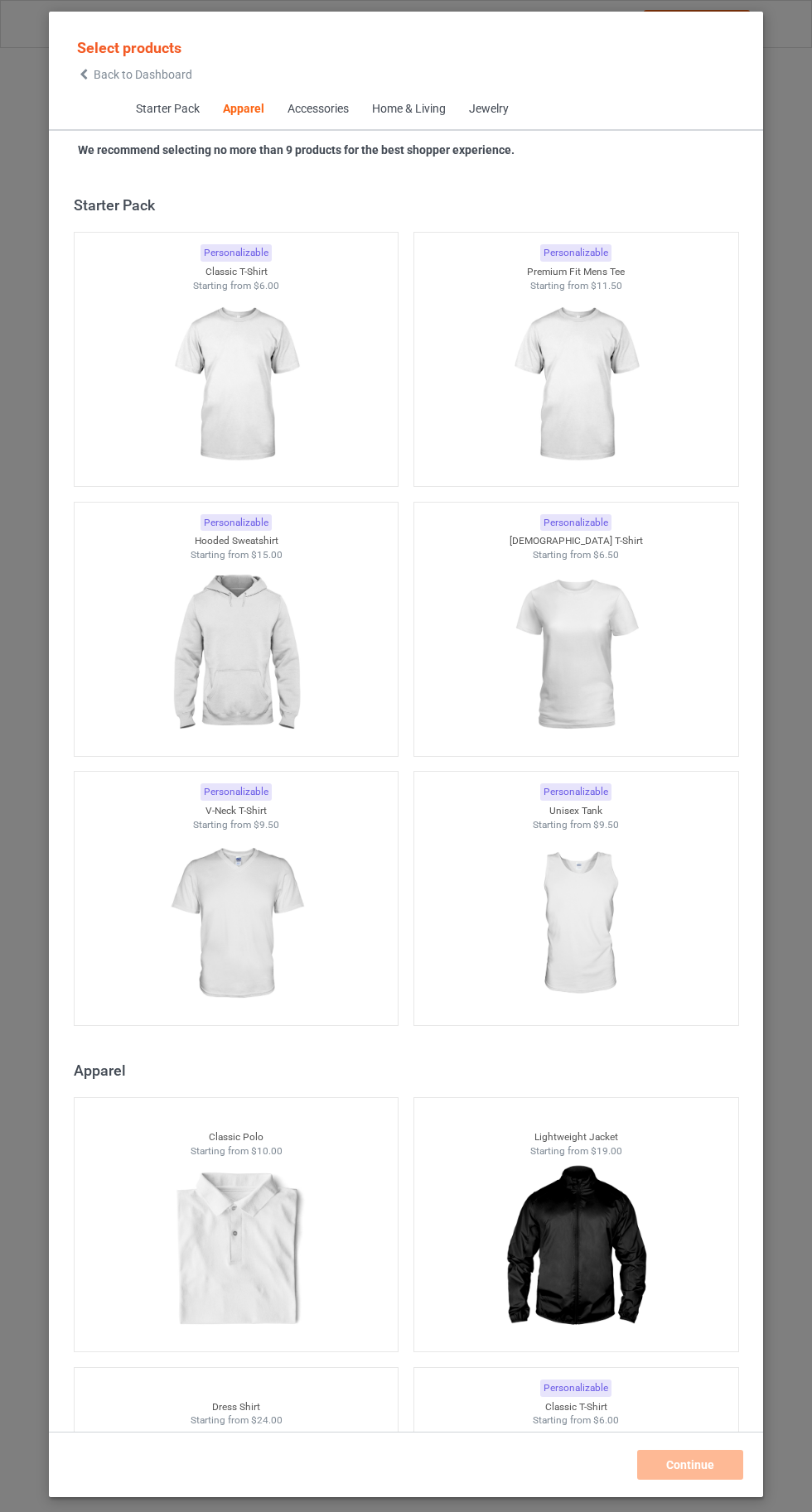
scroll to position [886, 0]
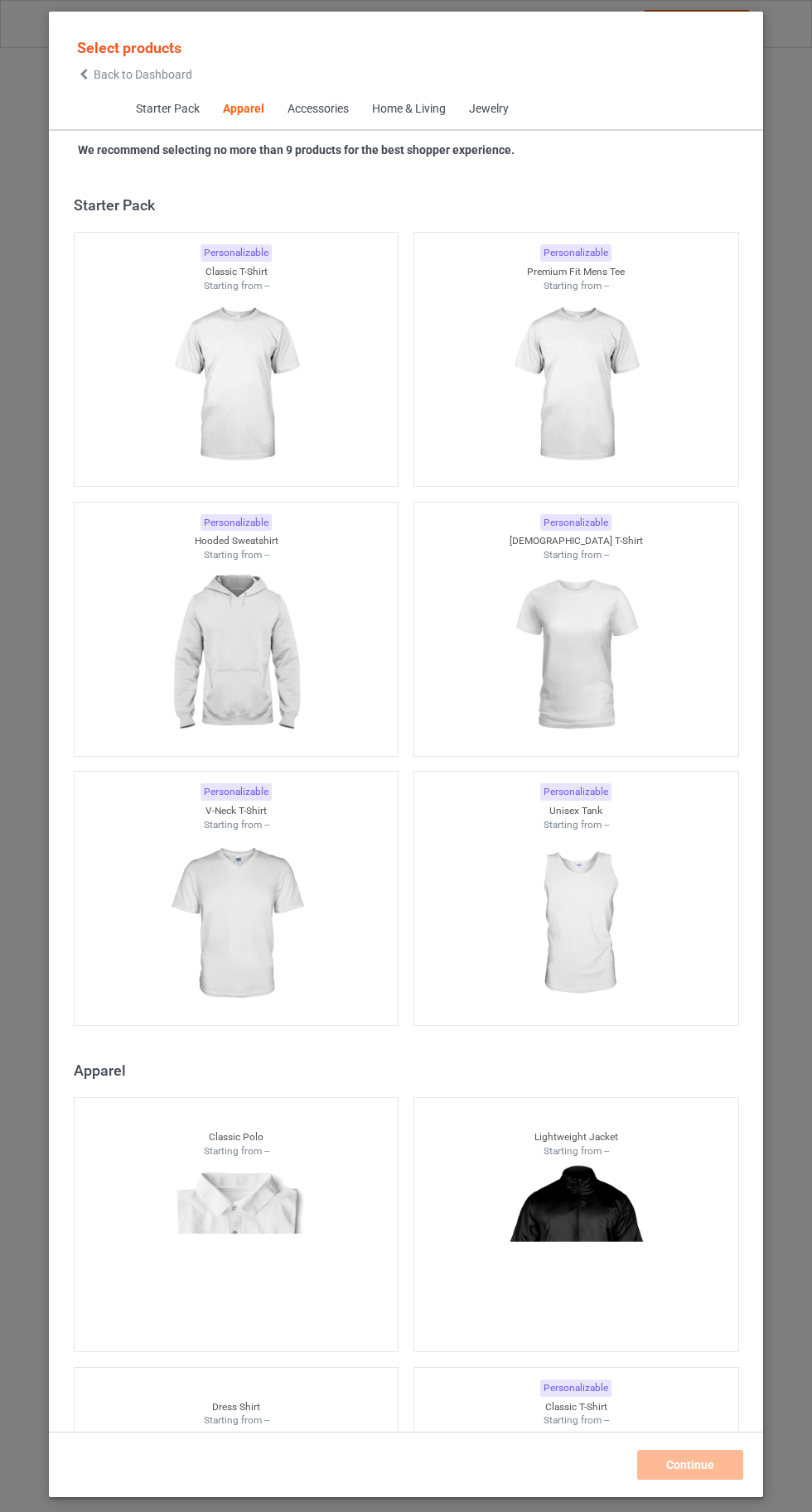
scroll to position [886, 0]
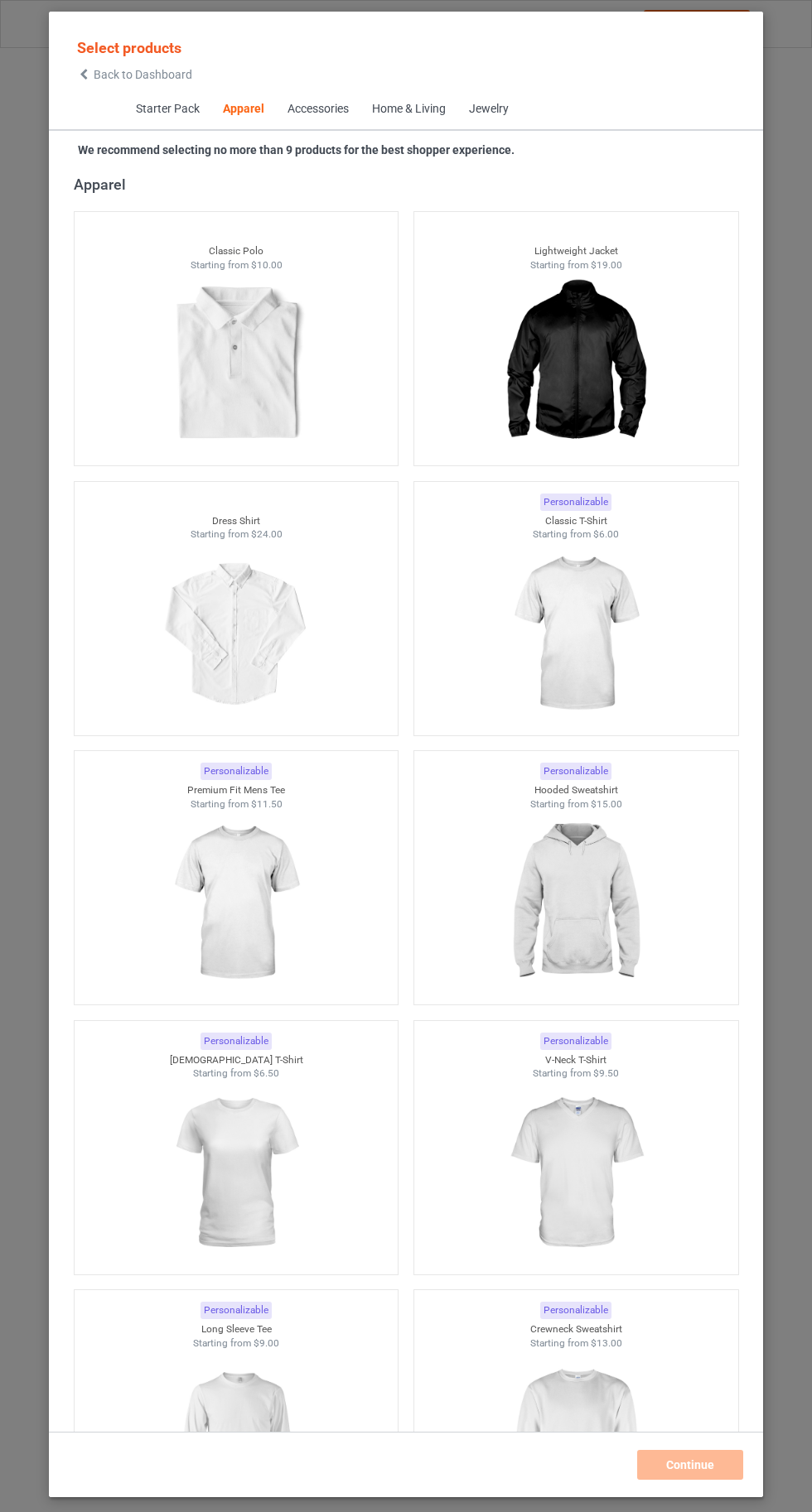
click at [601, 645] on img at bounding box center [575, 634] width 148 height 185
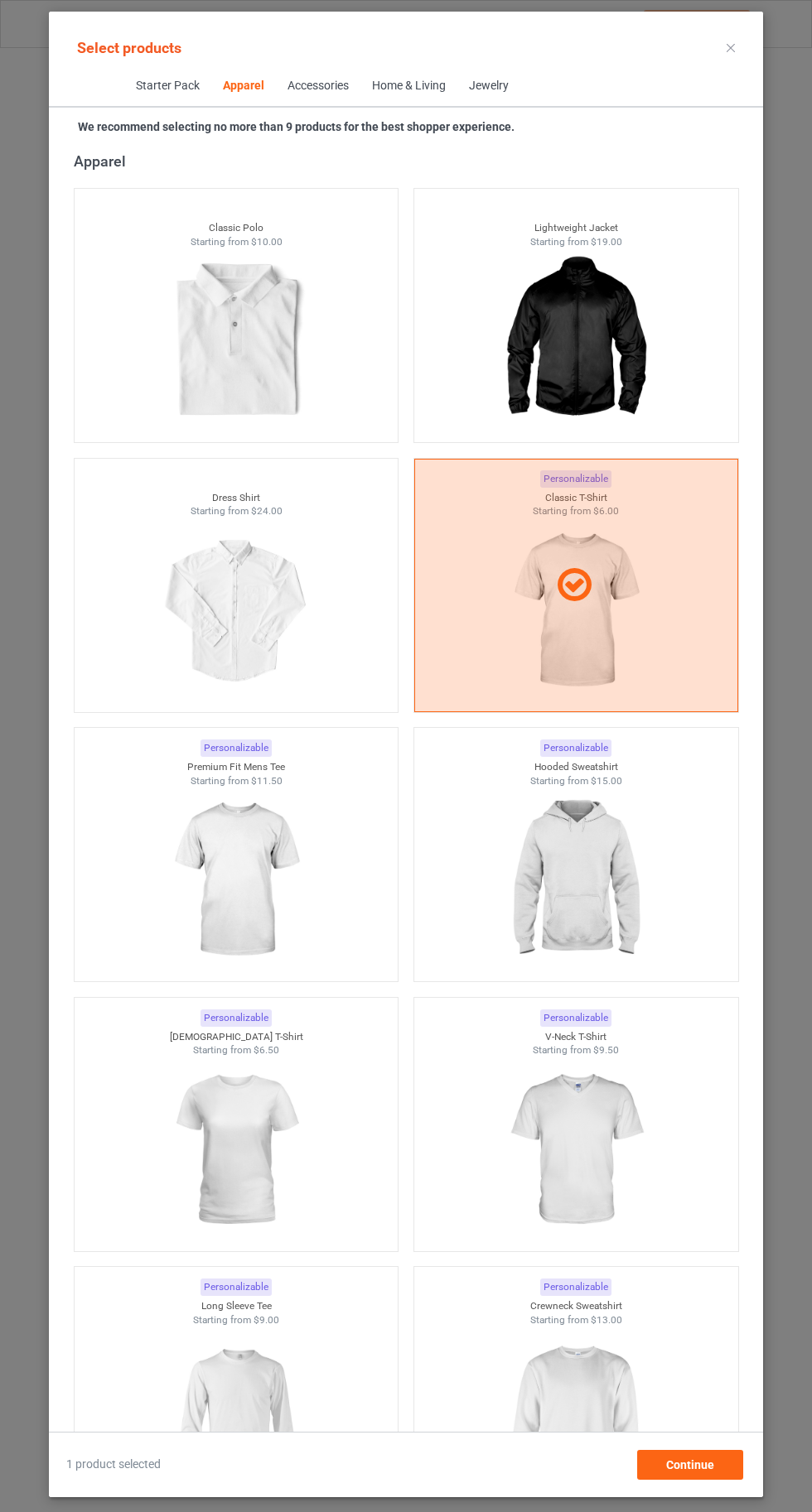
click at [600, 645] on div at bounding box center [576, 585] width 324 height 253
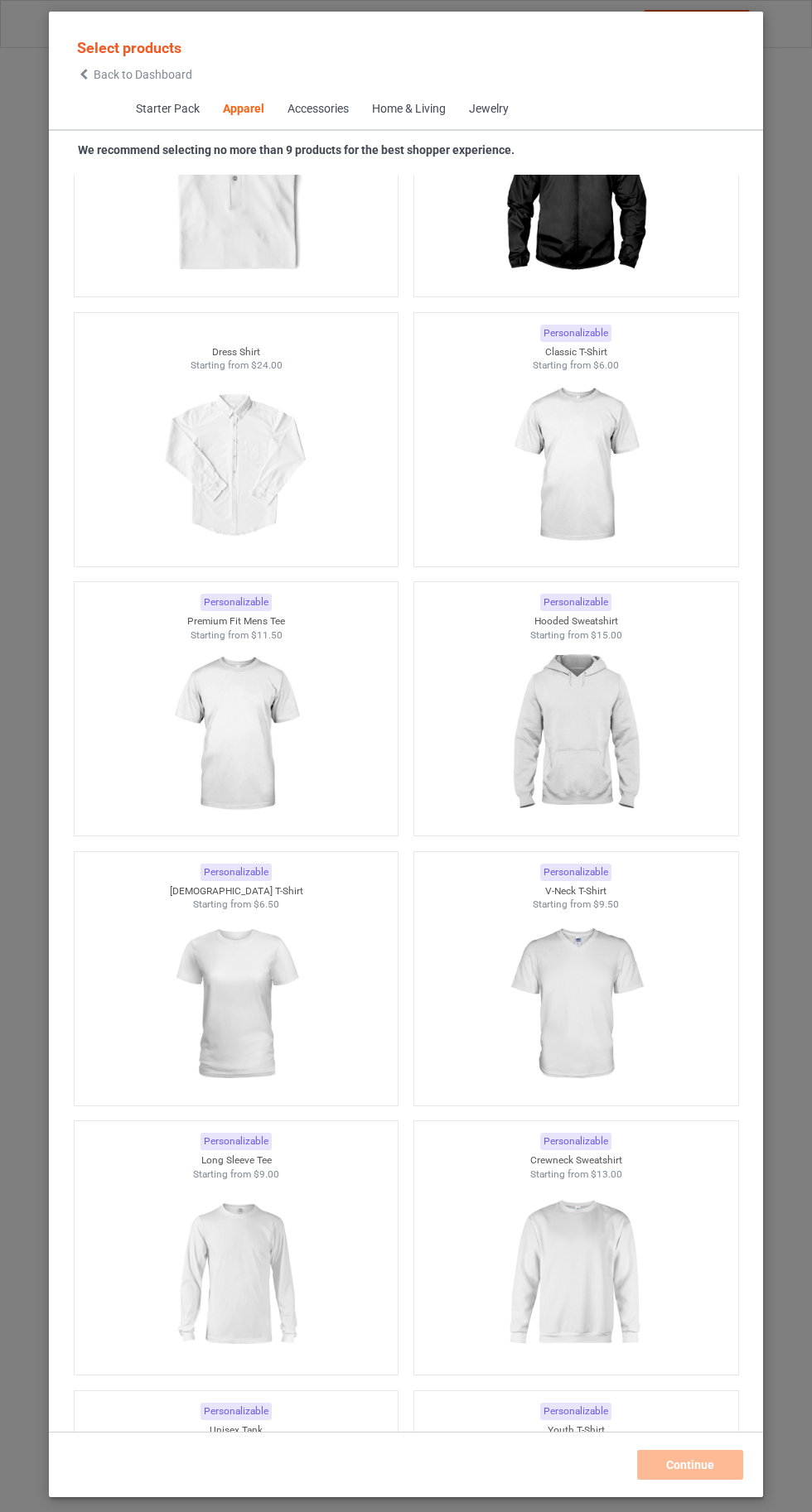
scroll to position [1086, 0]
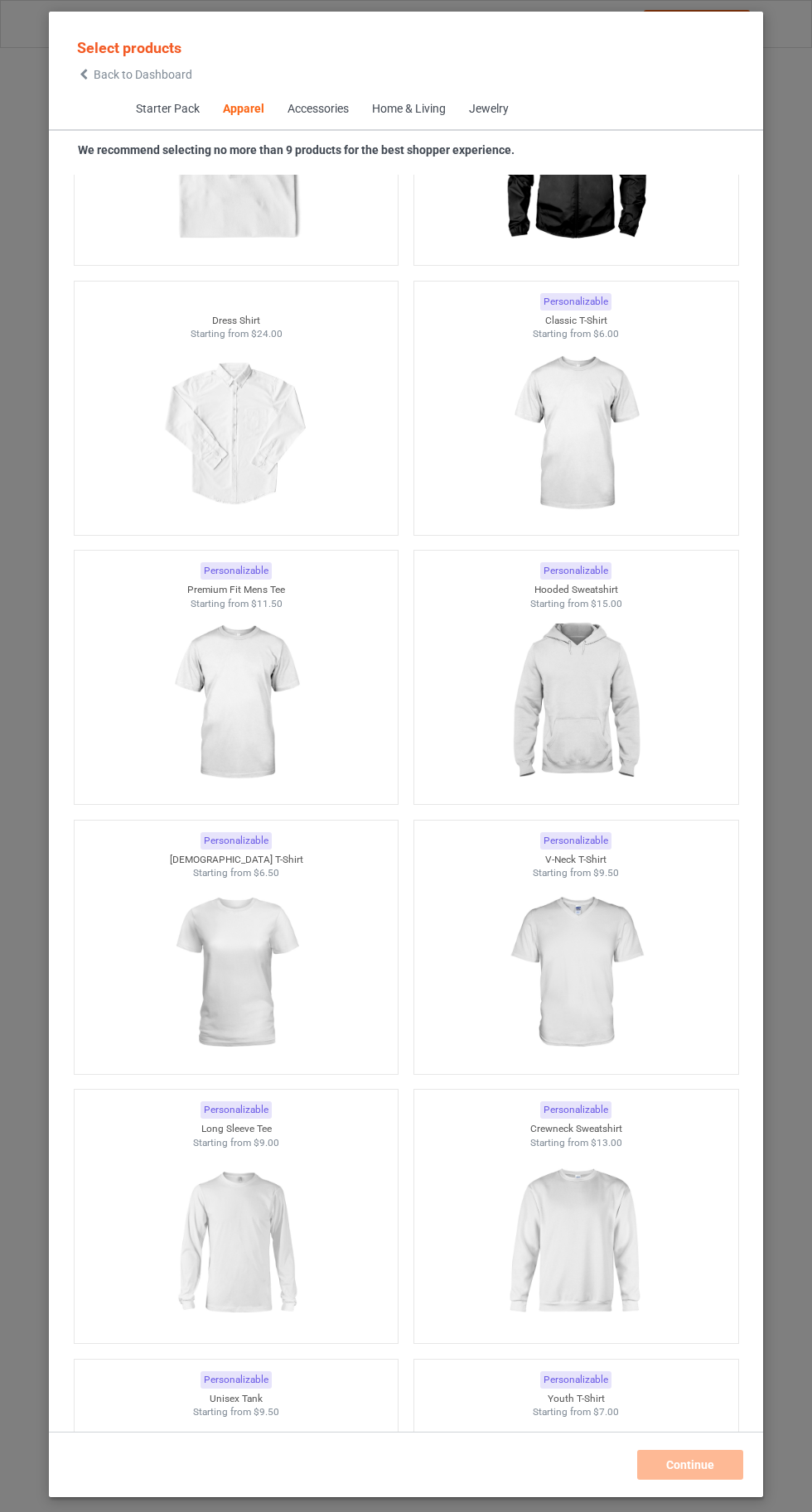
click at [612, 471] on img at bounding box center [575, 434] width 148 height 185
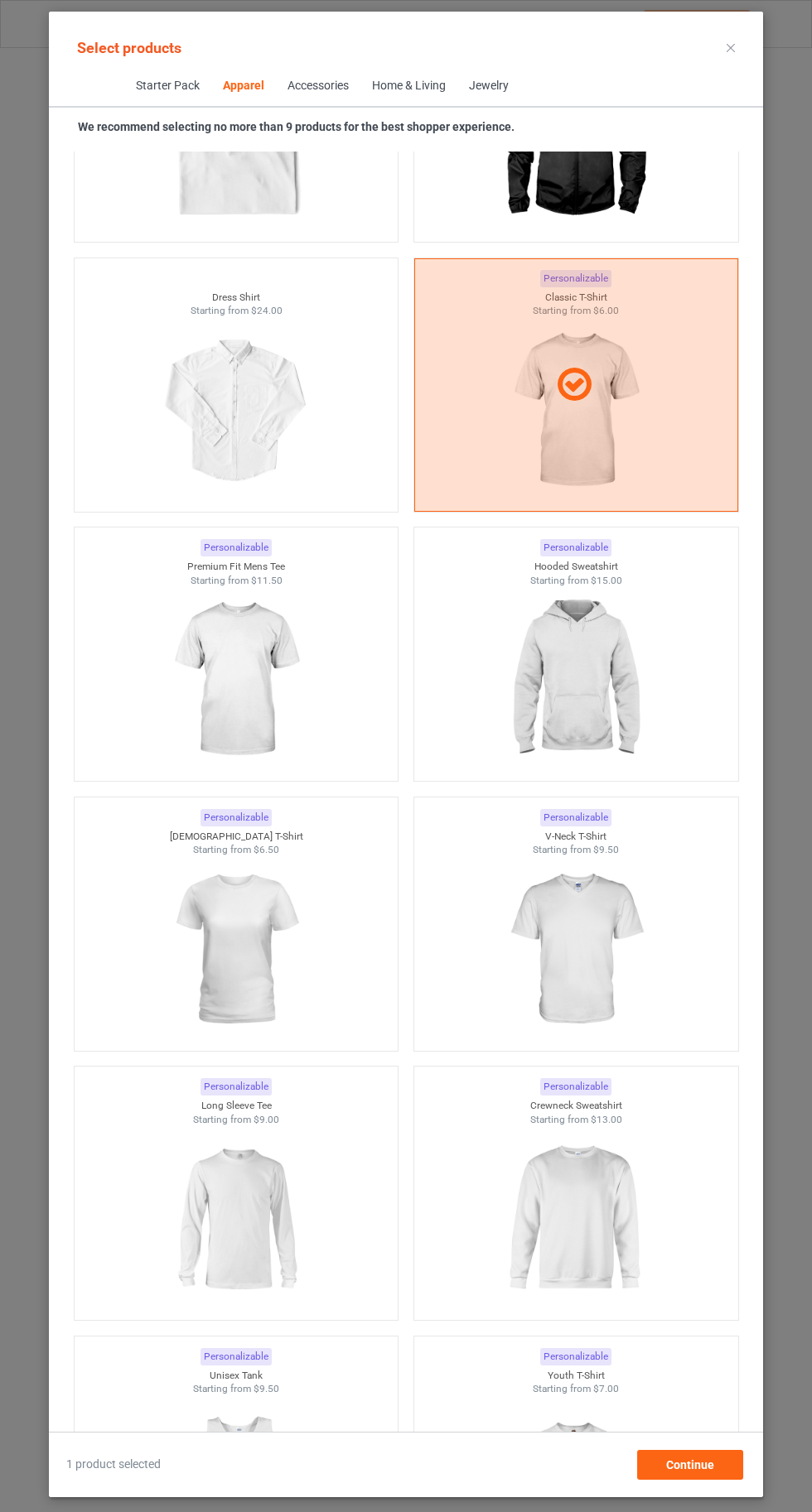
click at [584, 702] on img at bounding box center [575, 680] width 148 height 185
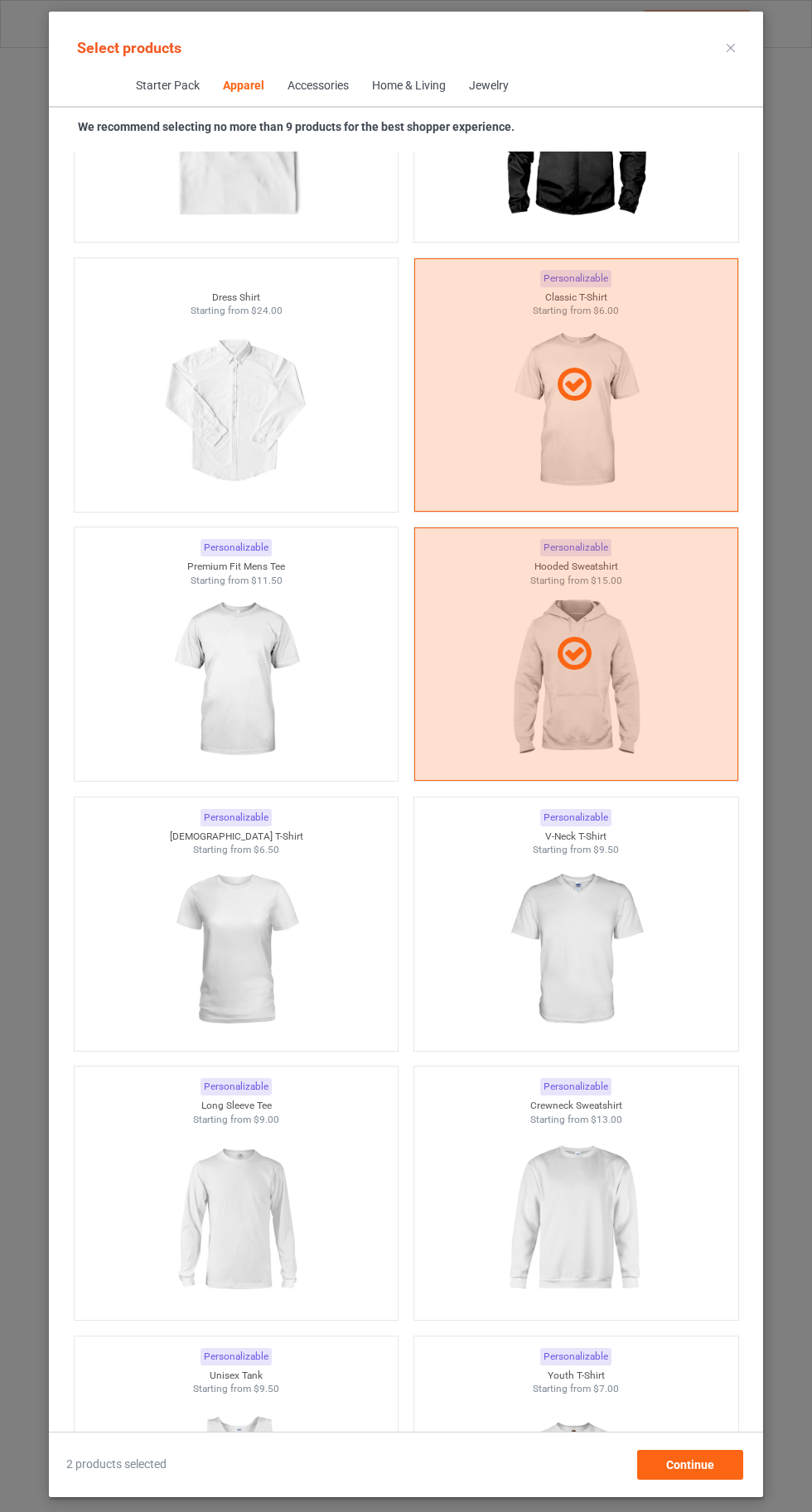
click at [276, 933] on img at bounding box center [236, 949] width 148 height 185
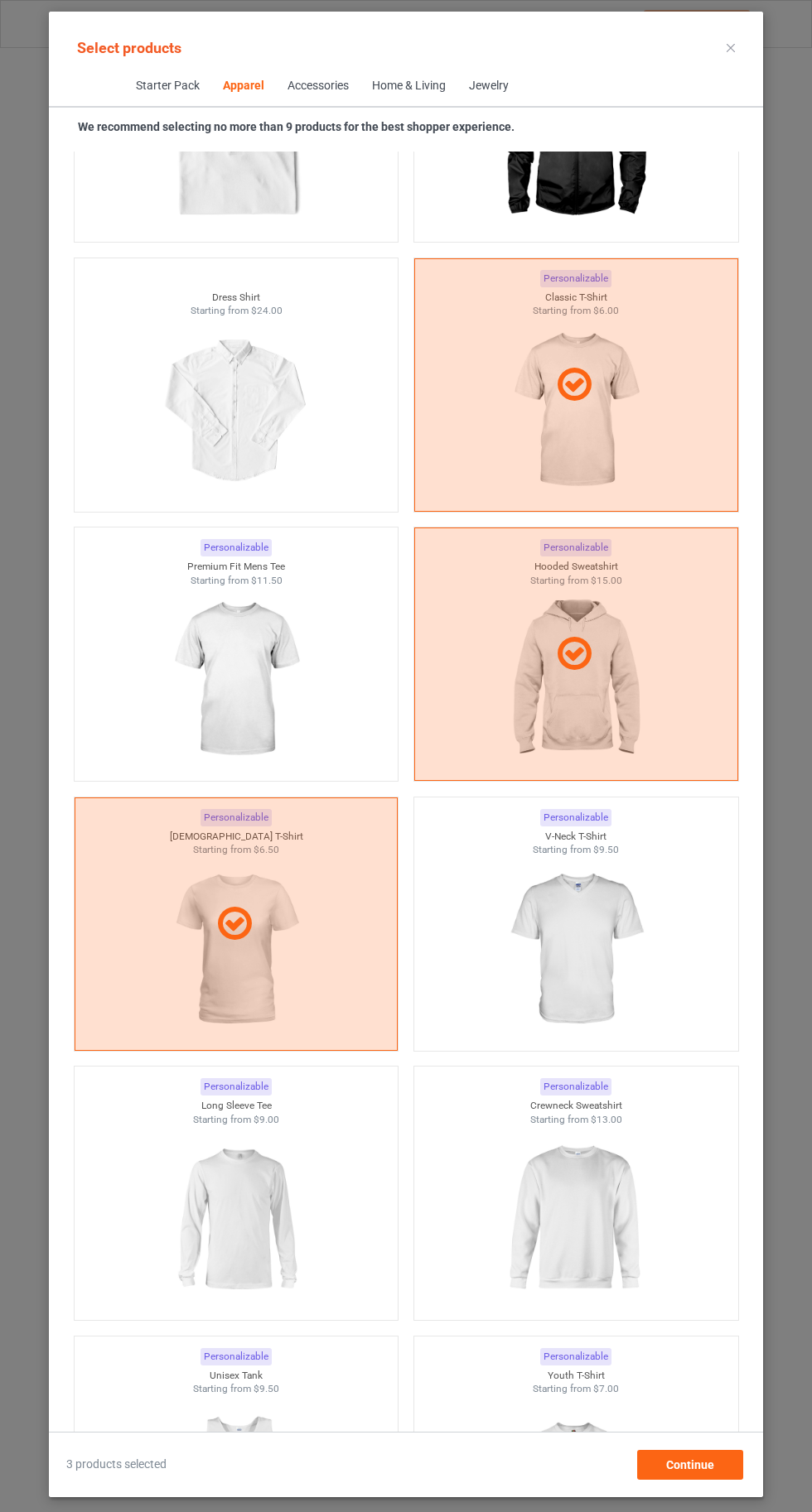
click at [582, 926] on img at bounding box center [575, 949] width 148 height 185
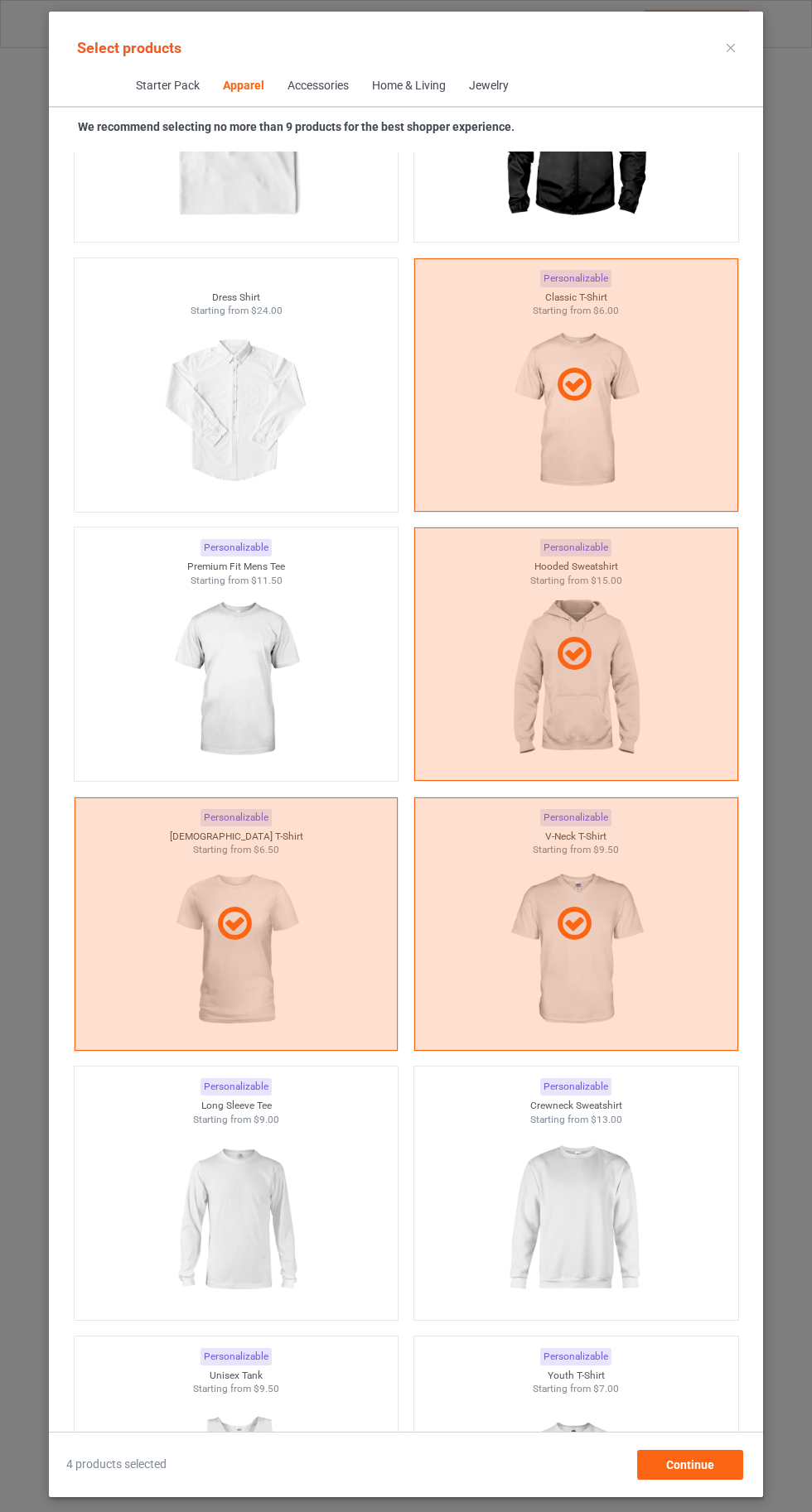
click at [226, 692] on img at bounding box center [236, 680] width 148 height 185
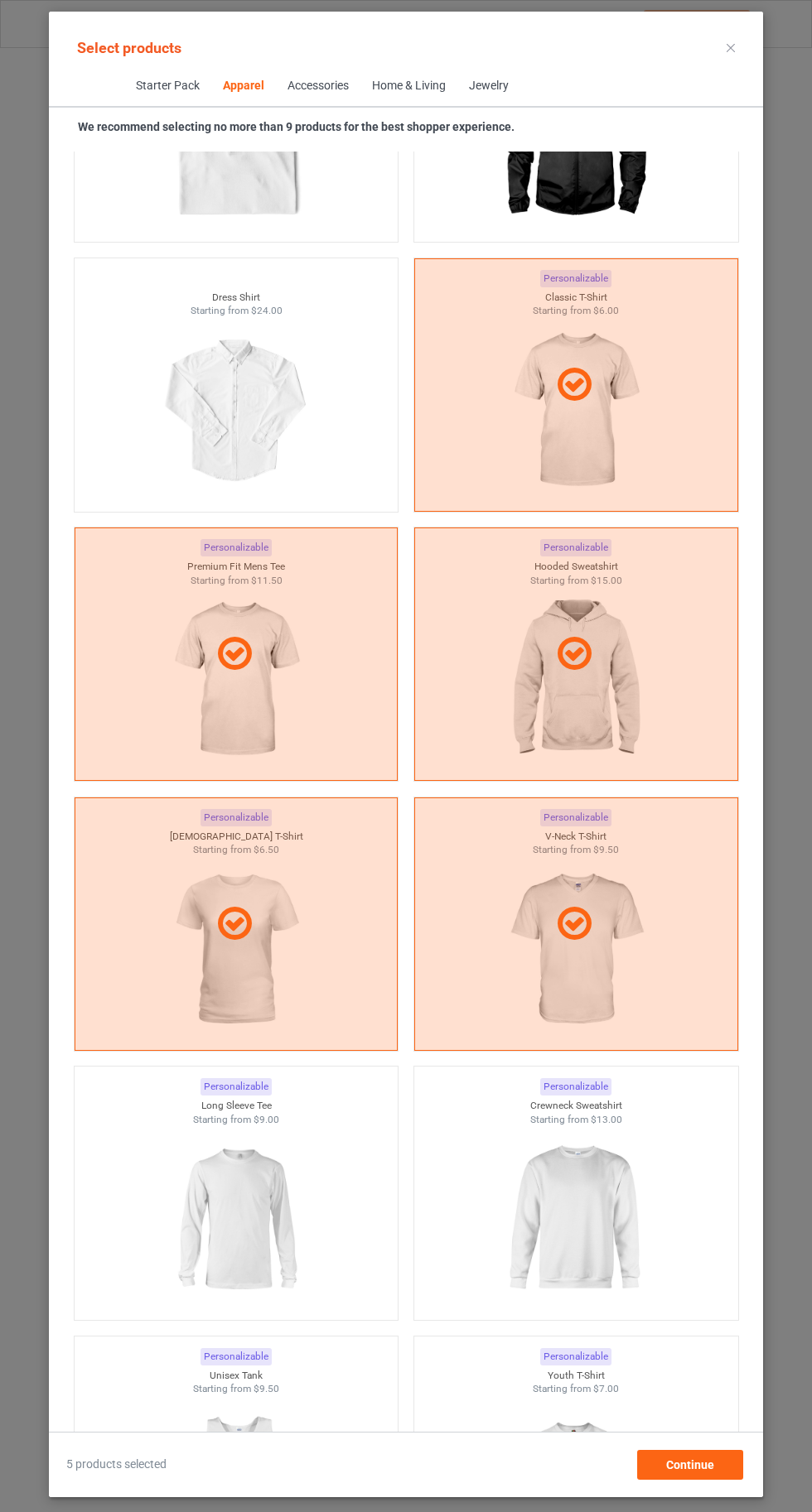
click at [227, 1177] on img at bounding box center [236, 1219] width 148 height 185
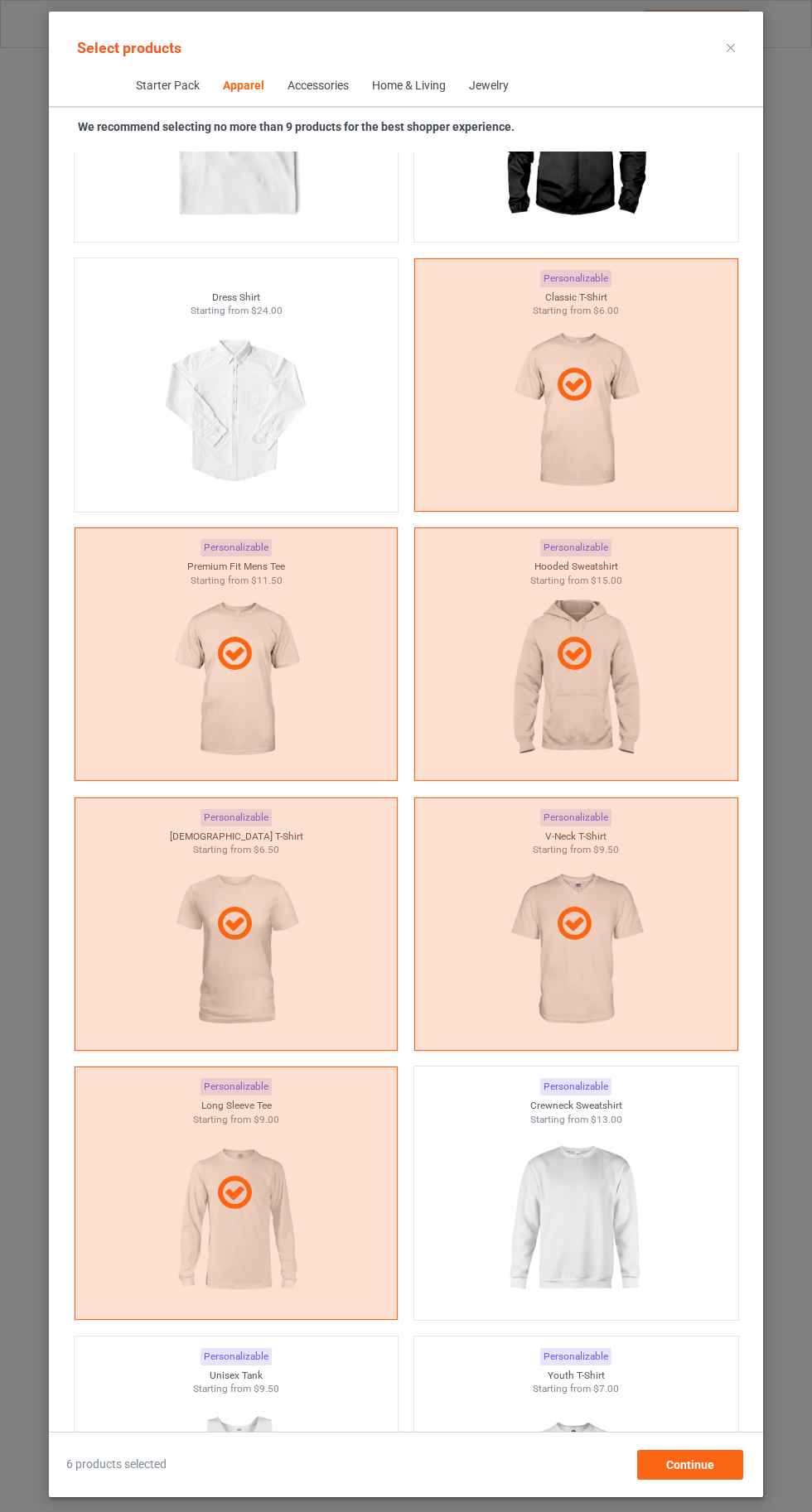
scroll to position [1606, 0]
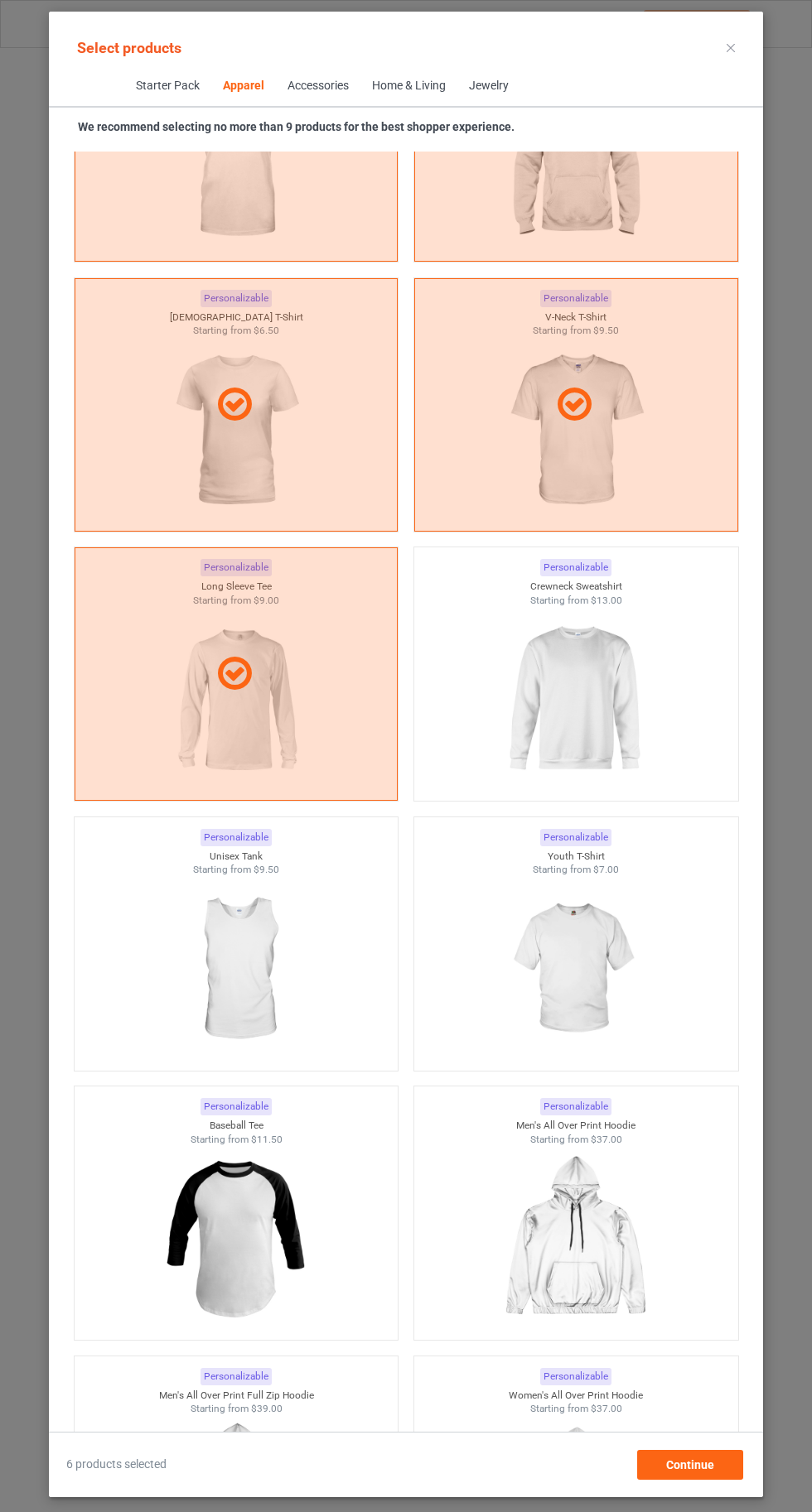
click at [591, 697] on img at bounding box center [575, 699] width 148 height 185
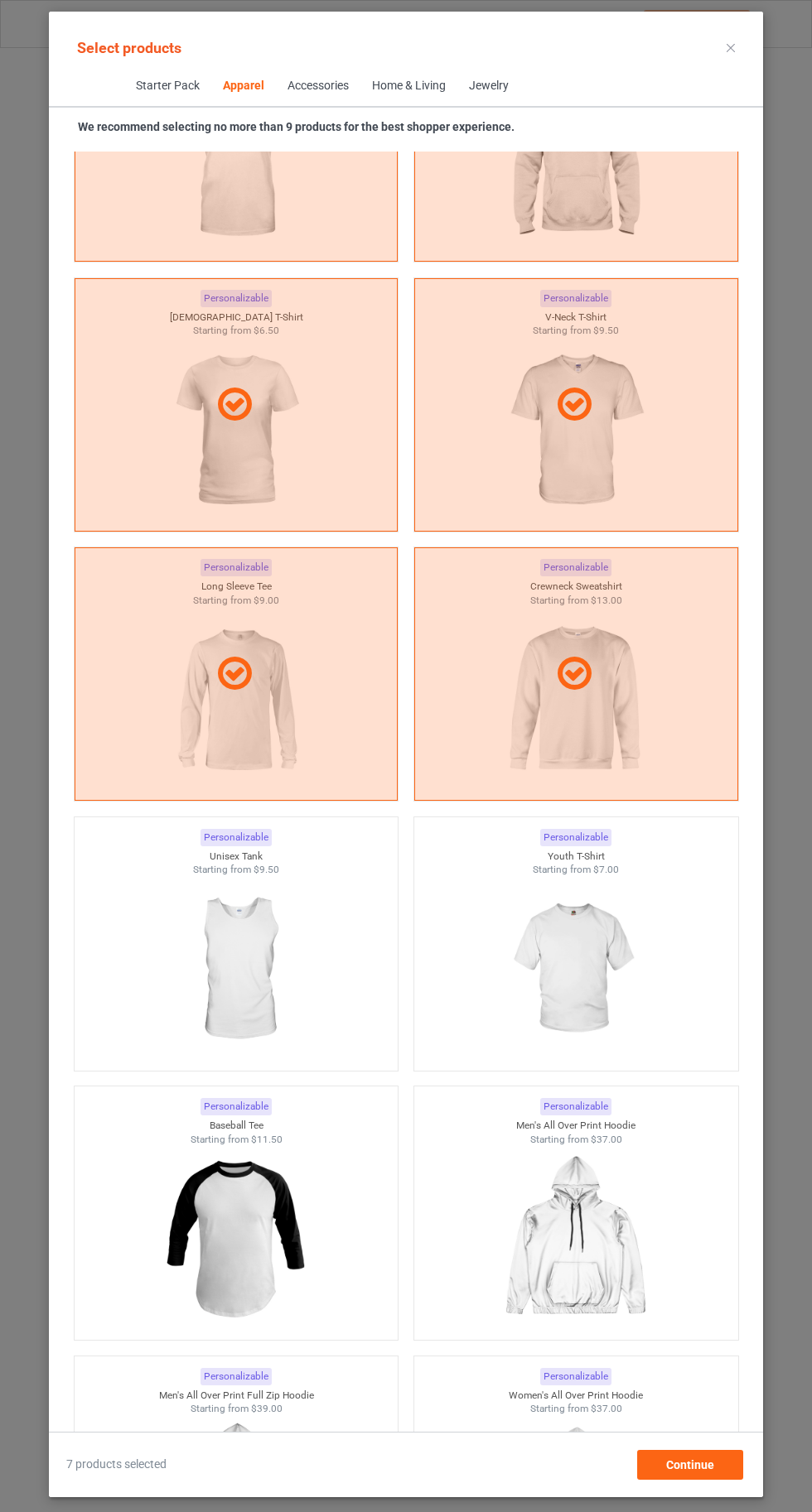
click at [604, 963] on img at bounding box center [575, 970] width 148 height 185
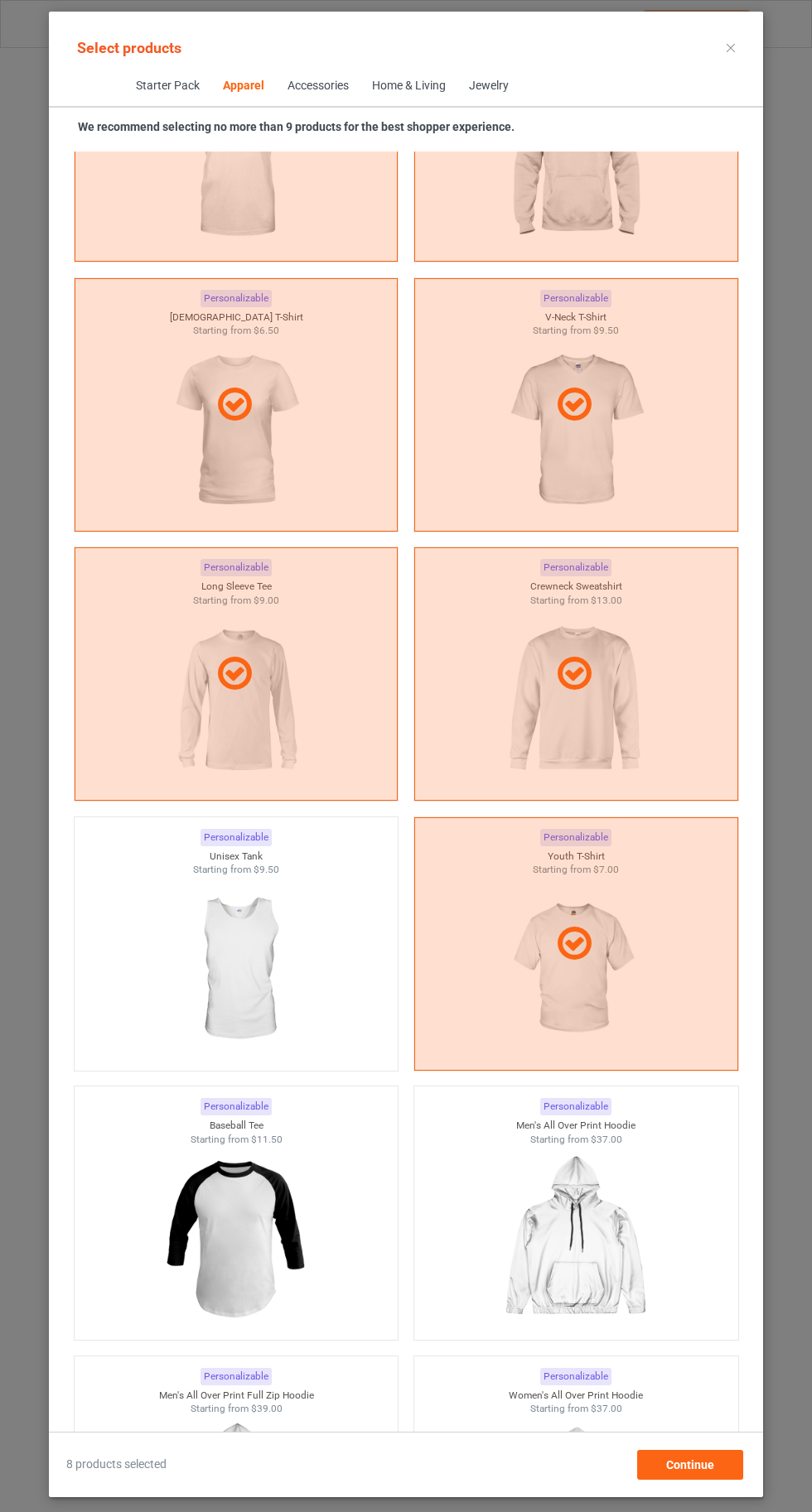
click at [731, 47] on icon at bounding box center [730, 48] width 8 height 8
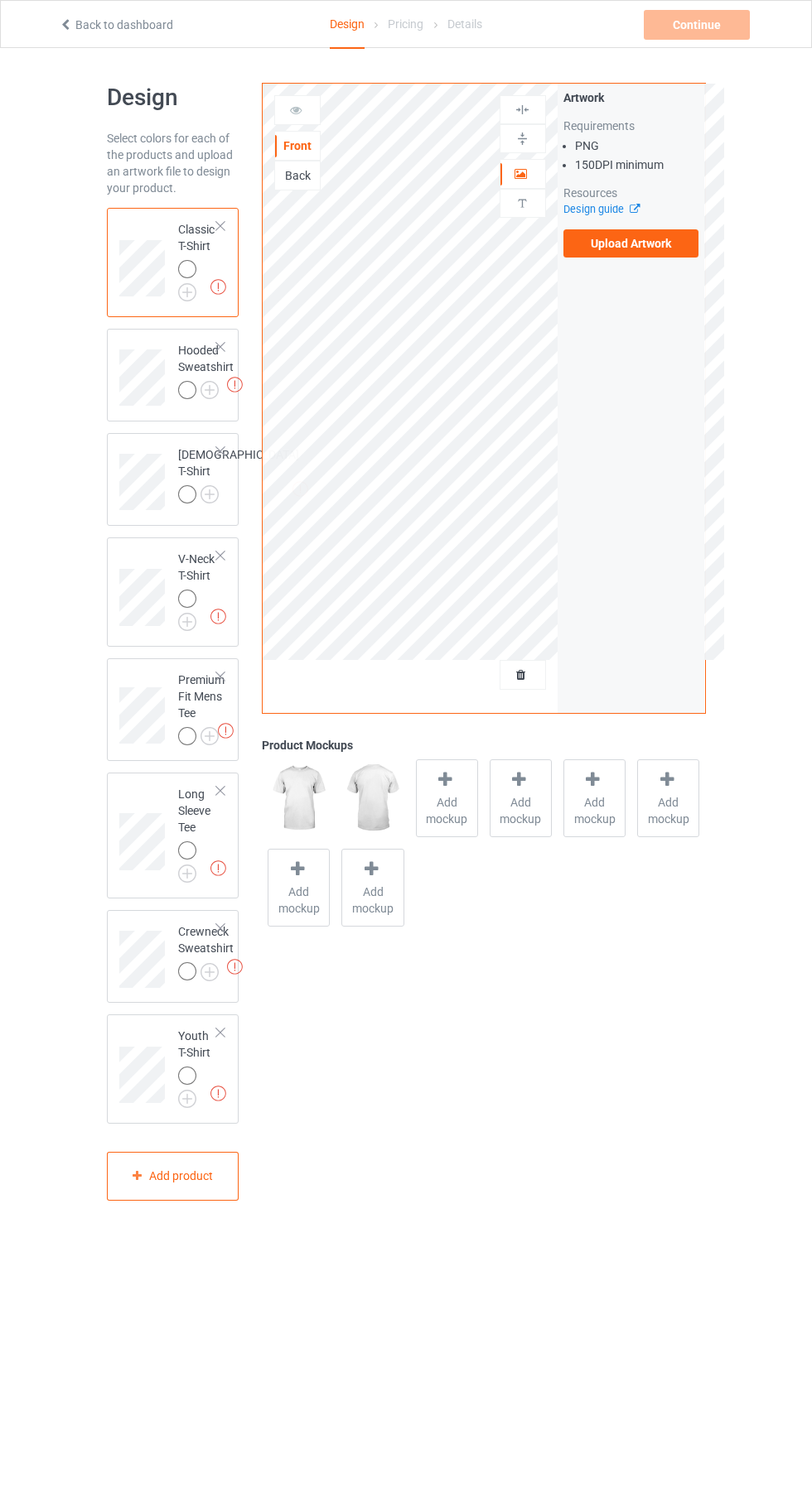
click at [0, 0] on img at bounding box center [0, 0] width 0 height 0
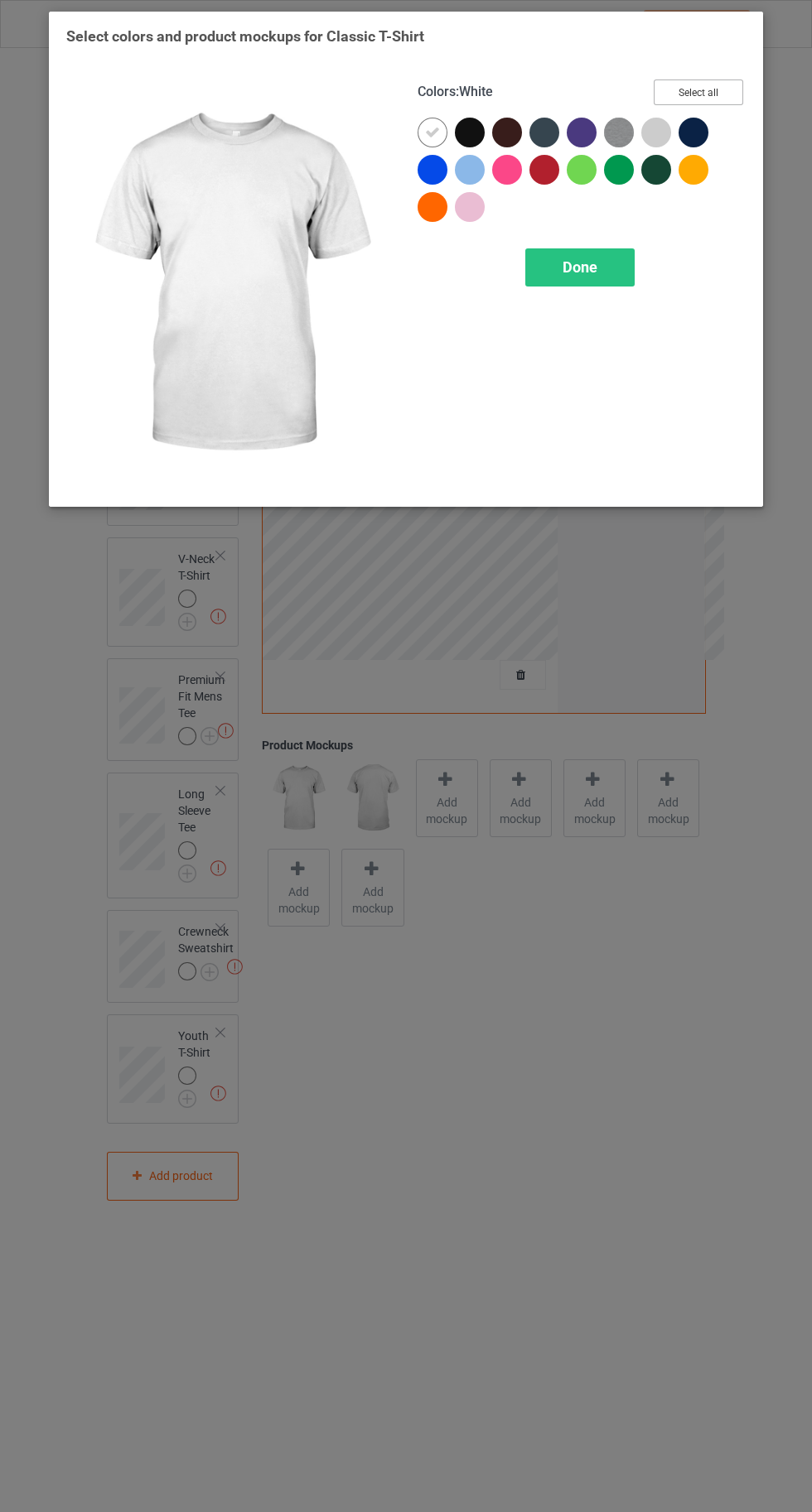
click at [716, 81] on button "Select all" at bounding box center [698, 92] width 89 height 26
click at [432, 132] on icon at bounding box center [432, 132] width 15 height 15
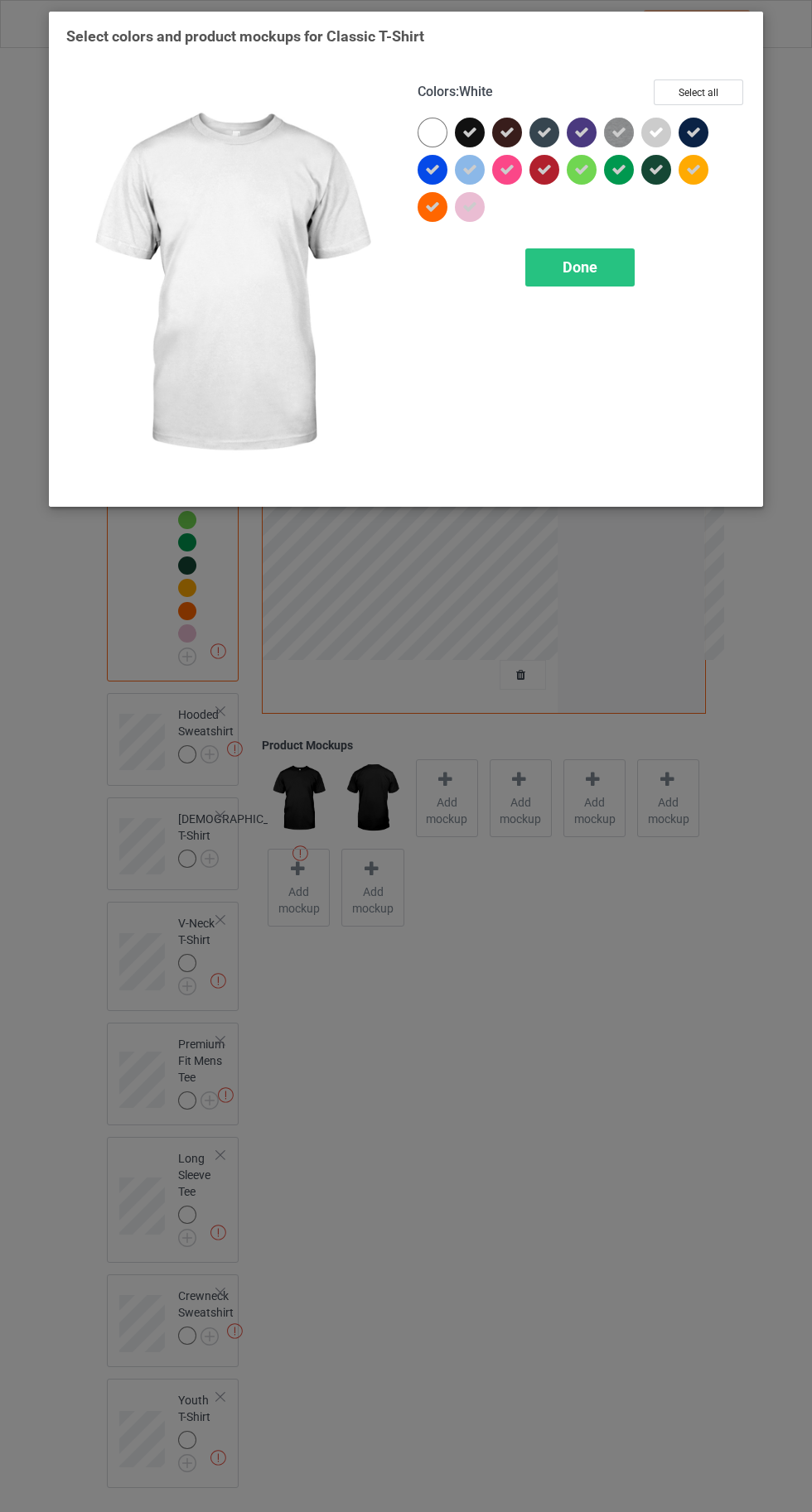
click at [596, 279] on div "Done" at bounding box center [580, 267] width 110 height 38
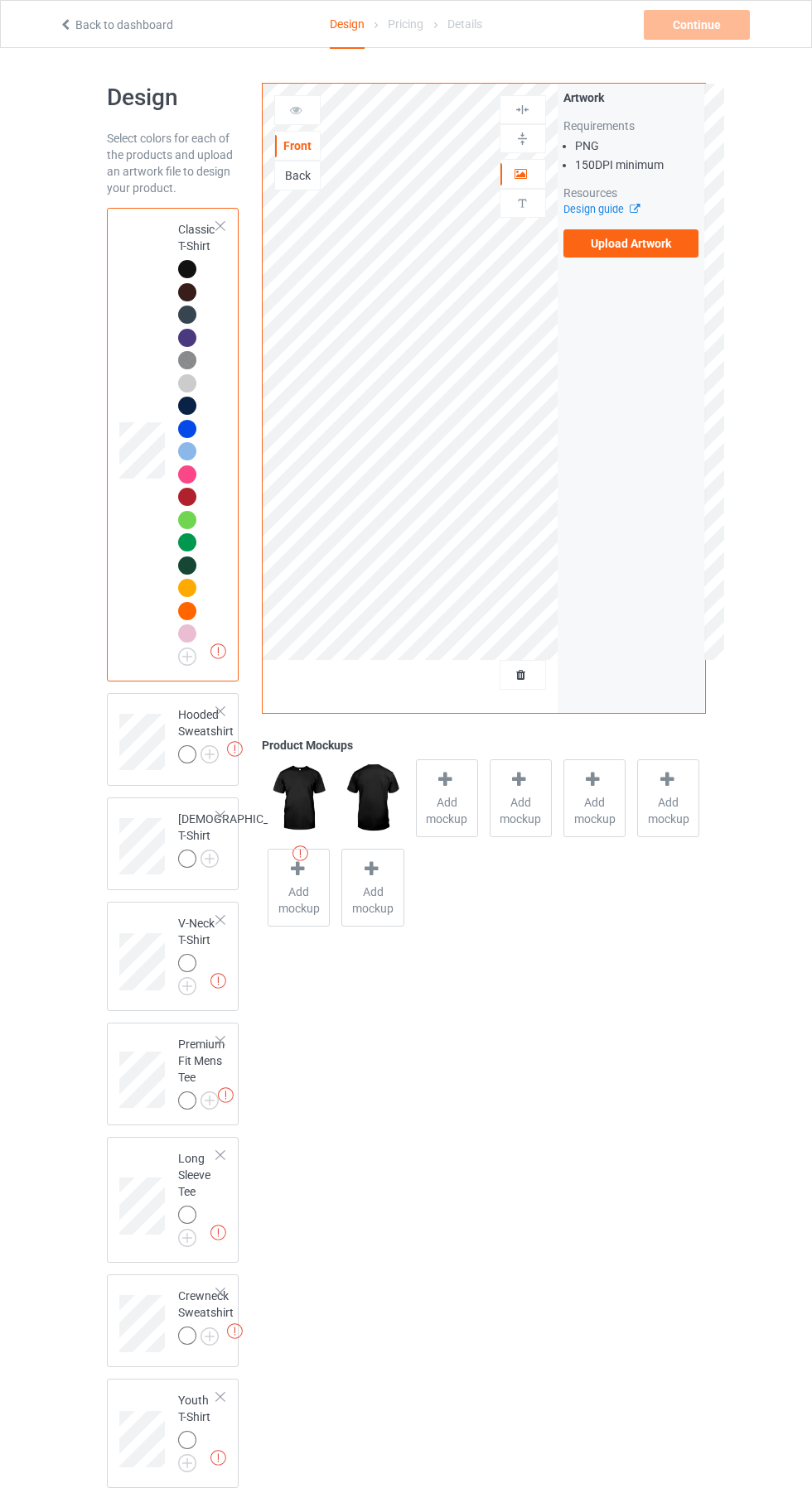
click at [0, 0] on img at bounding box center [0, 0] width 0 height 0
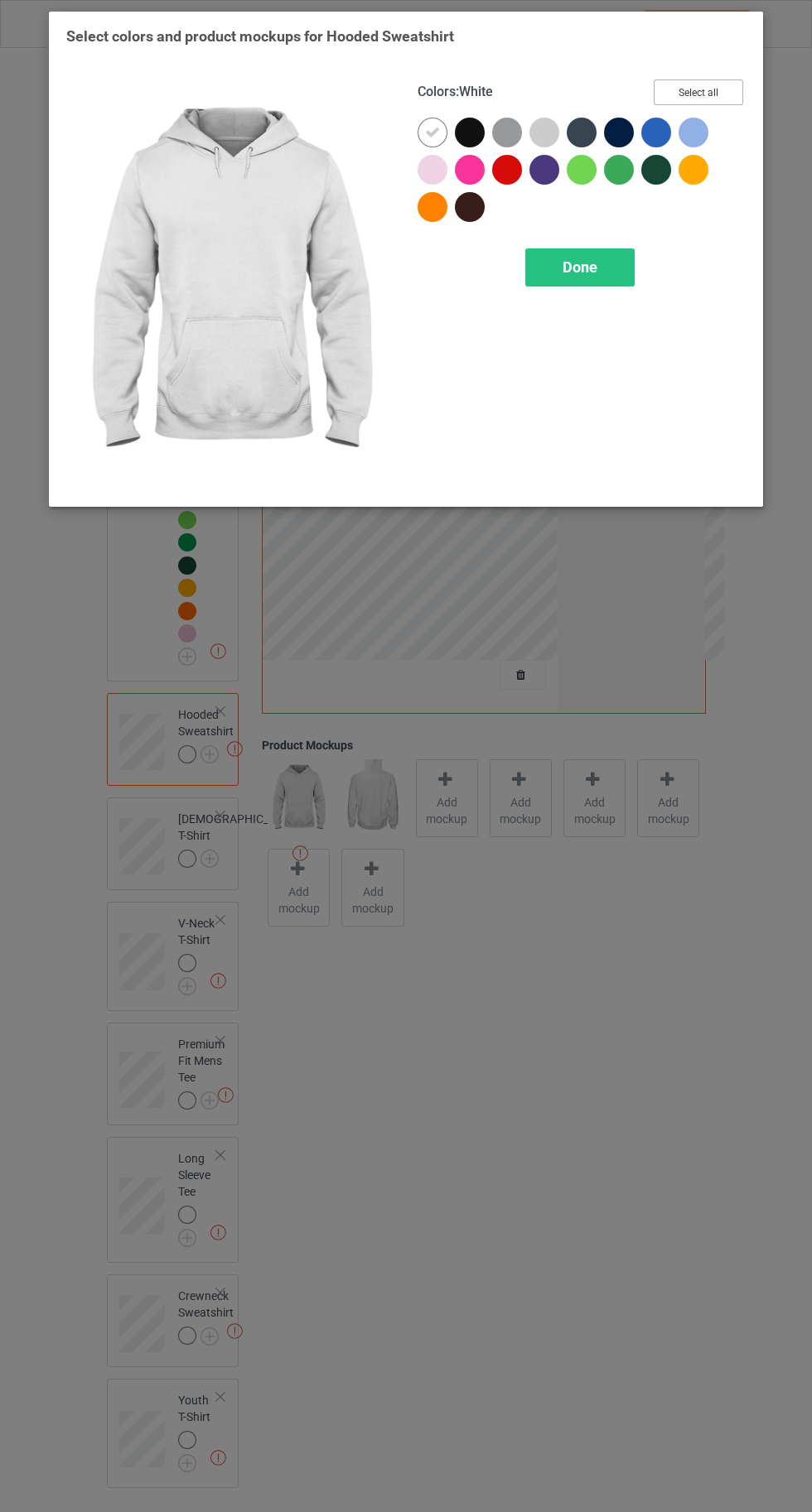
click at [706, 85] on button "Select all" at bounding box center [698, 92] width 89 height 26
click at [426, 132] on icon at bounding box center [432, 132] width 15 height 15
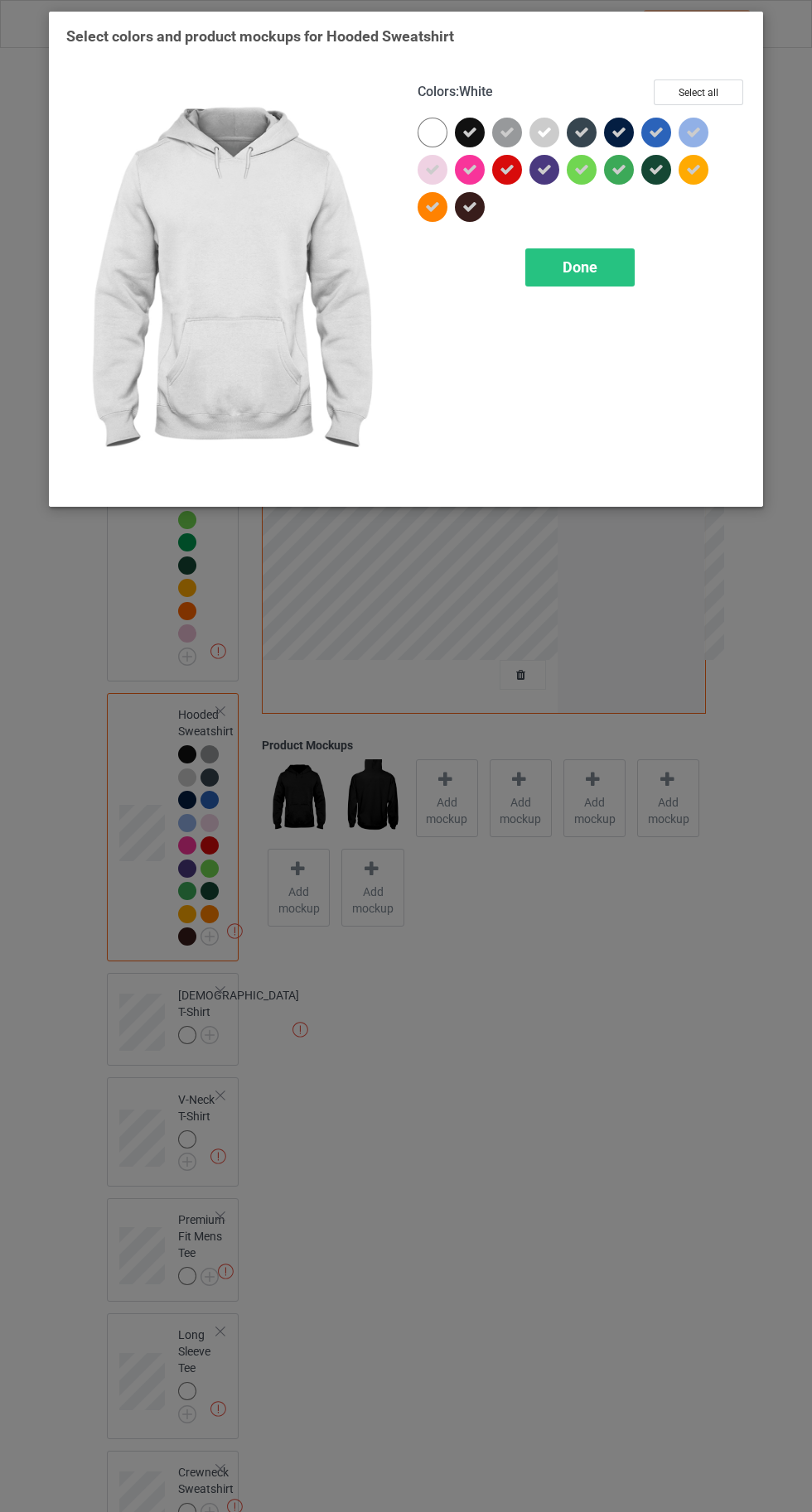
click at [581, 266] on span "Done" at bounding box center [580, 268] width 34 height 18
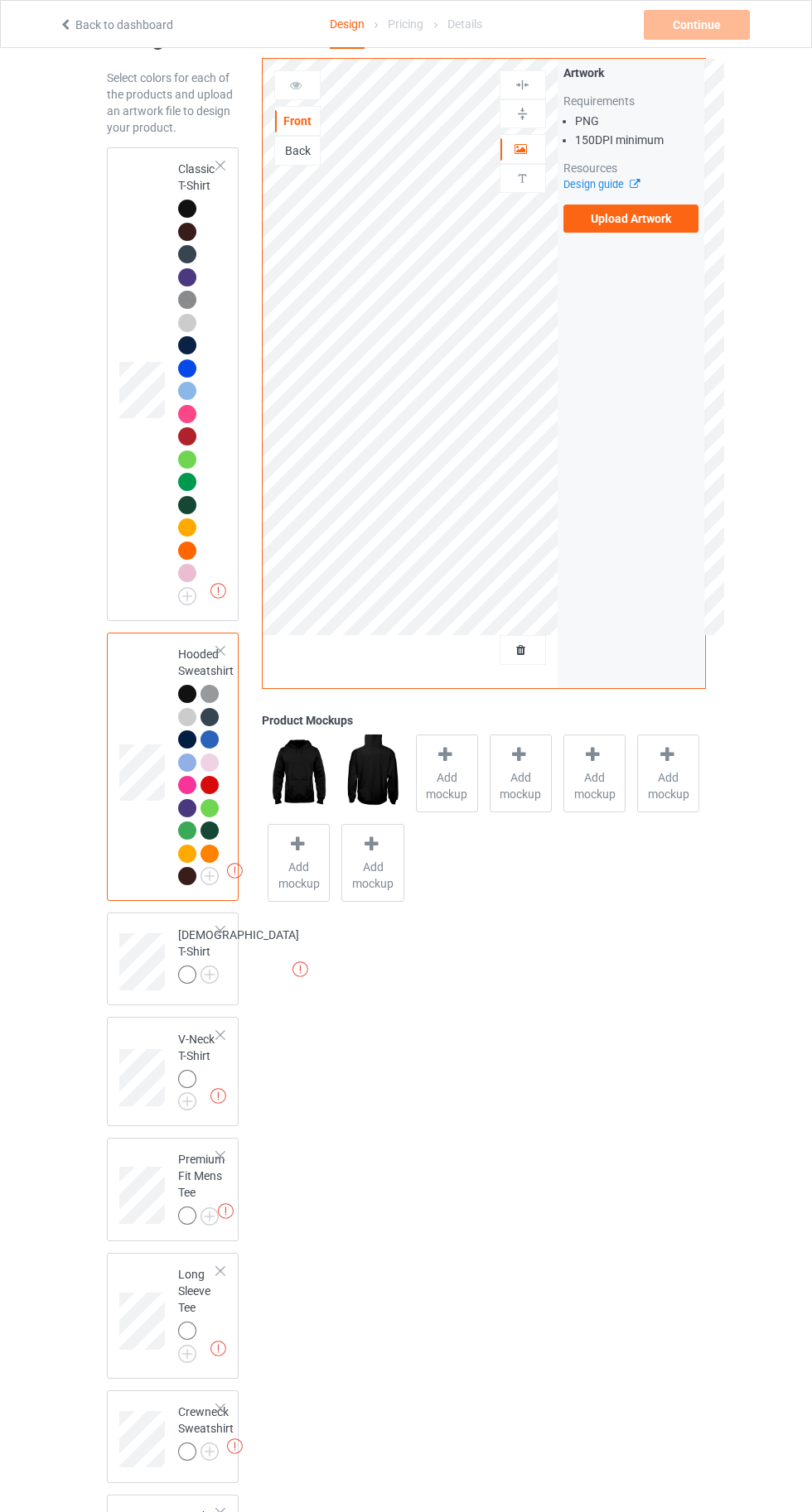
scroll to position [163, 0]
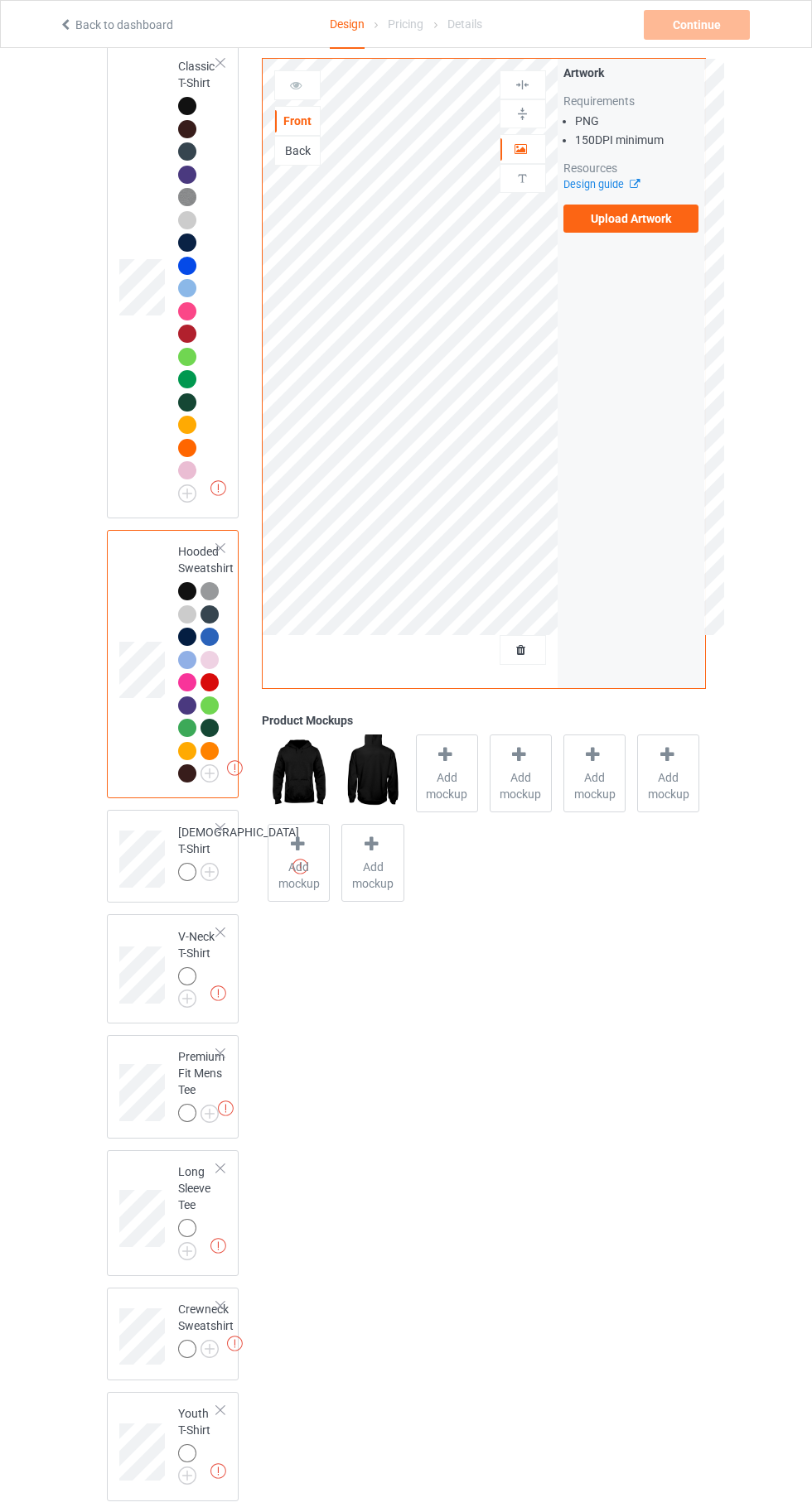
click at [0, 0] on img at bounding box center [0, 0] width 0 height 0
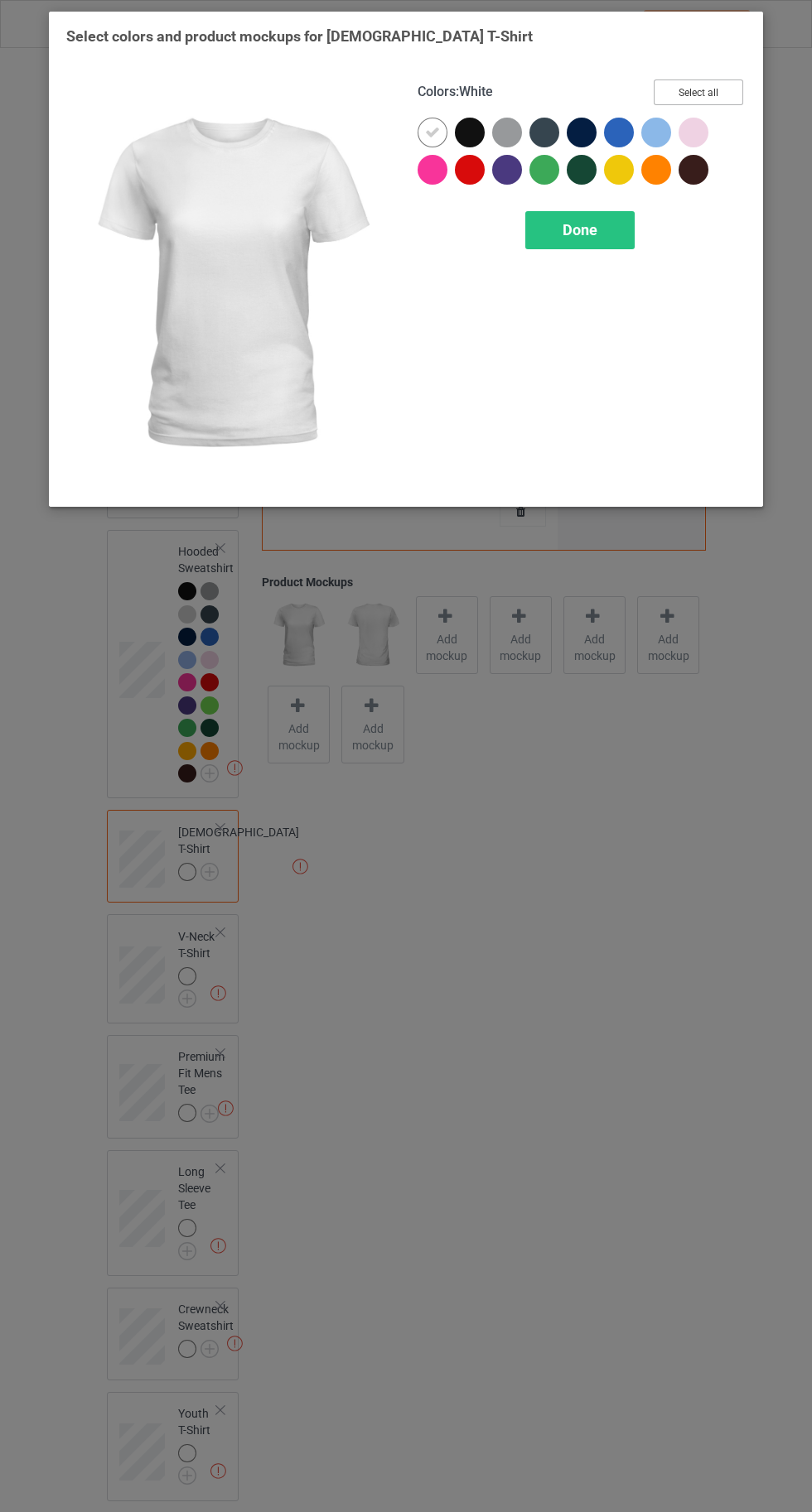
click at [674, 87] on button "Select all" at bounding box center [698, 92] width 89 height 26
click at [430, 132] on icon at bounding box center [432, 132] width 15 height 15
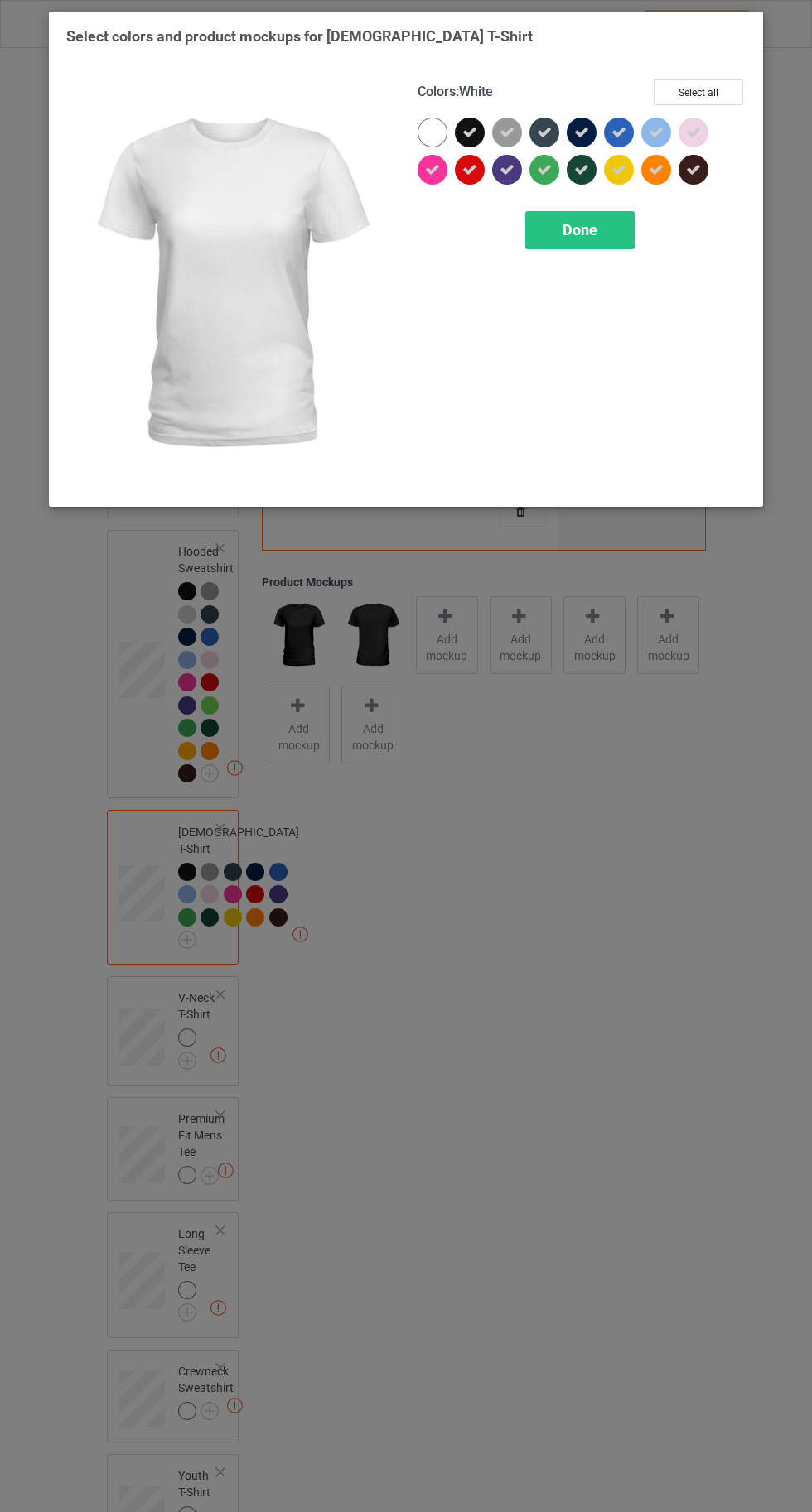
click at [586, 246] on div "Done" at bounding box center [580, 230] width 110 height 38
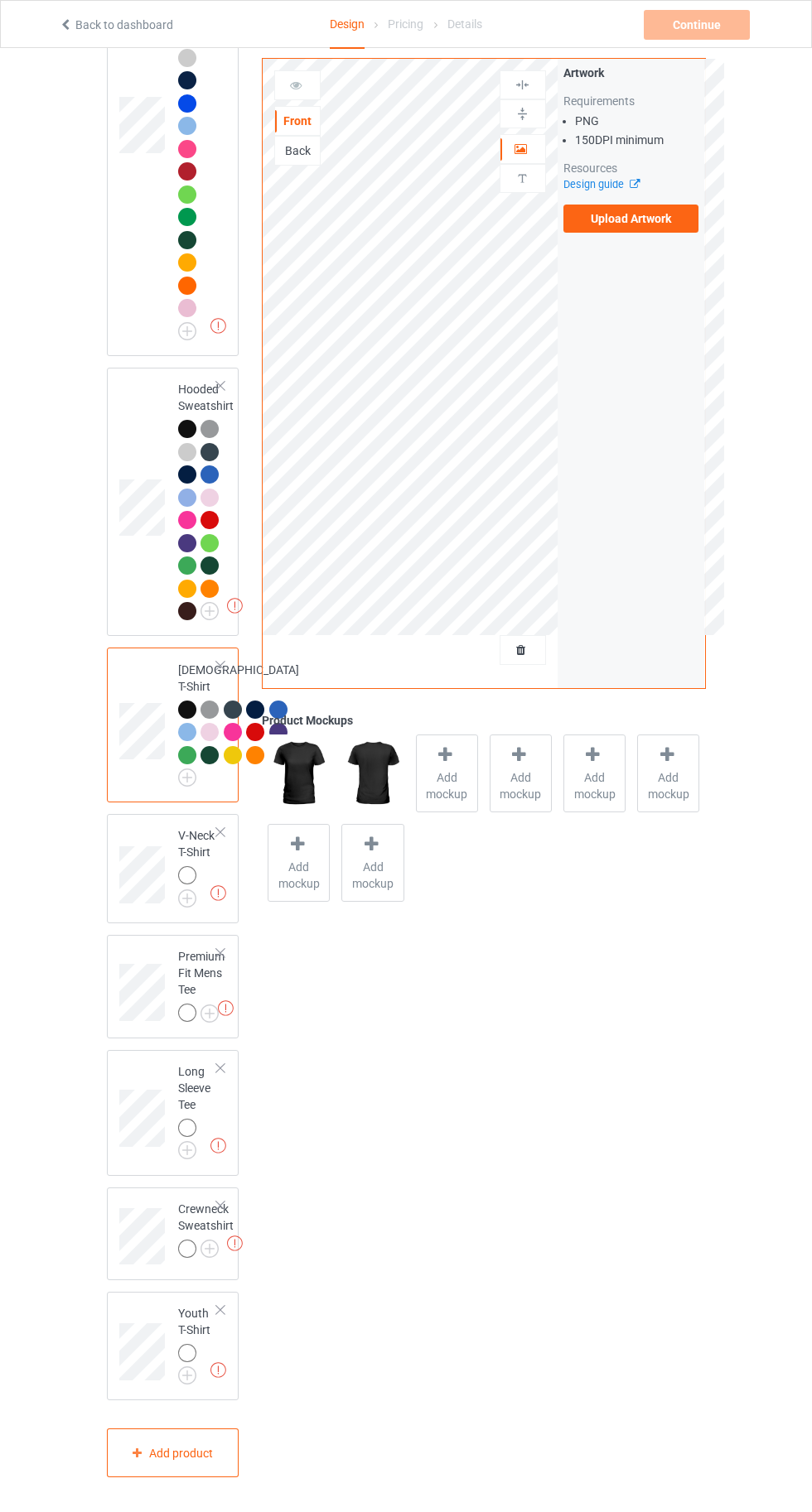
scroll to position [482, 0]
click at [0, 0] on img at bounding box center [0, 0] width 0 height 0
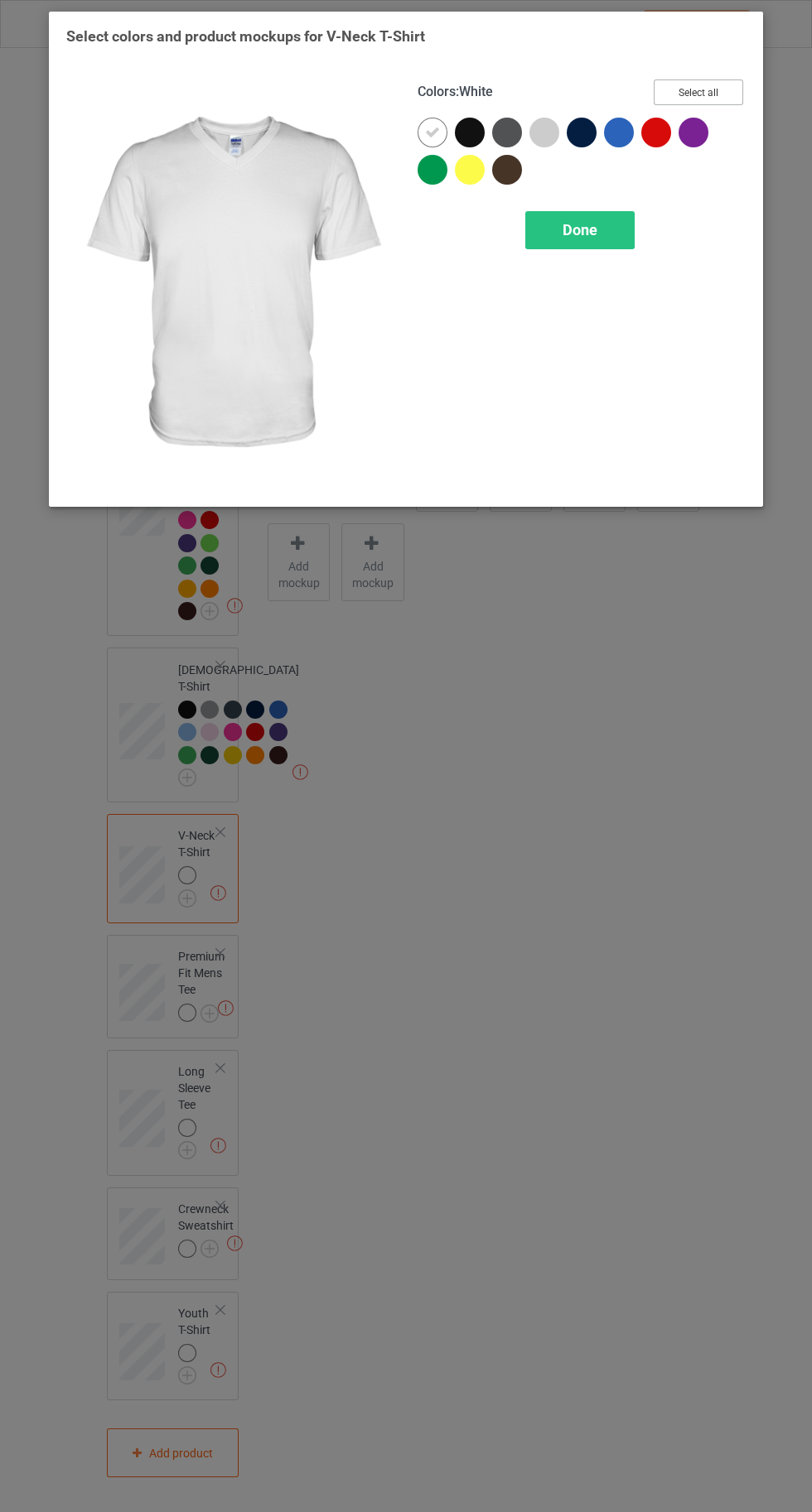
click at [690, 89] on button "Select all" at bounding box center [698, 92] width 89 height 26
click at [431, 132] on icon at bounding box center [432, 132] width 15 height 15
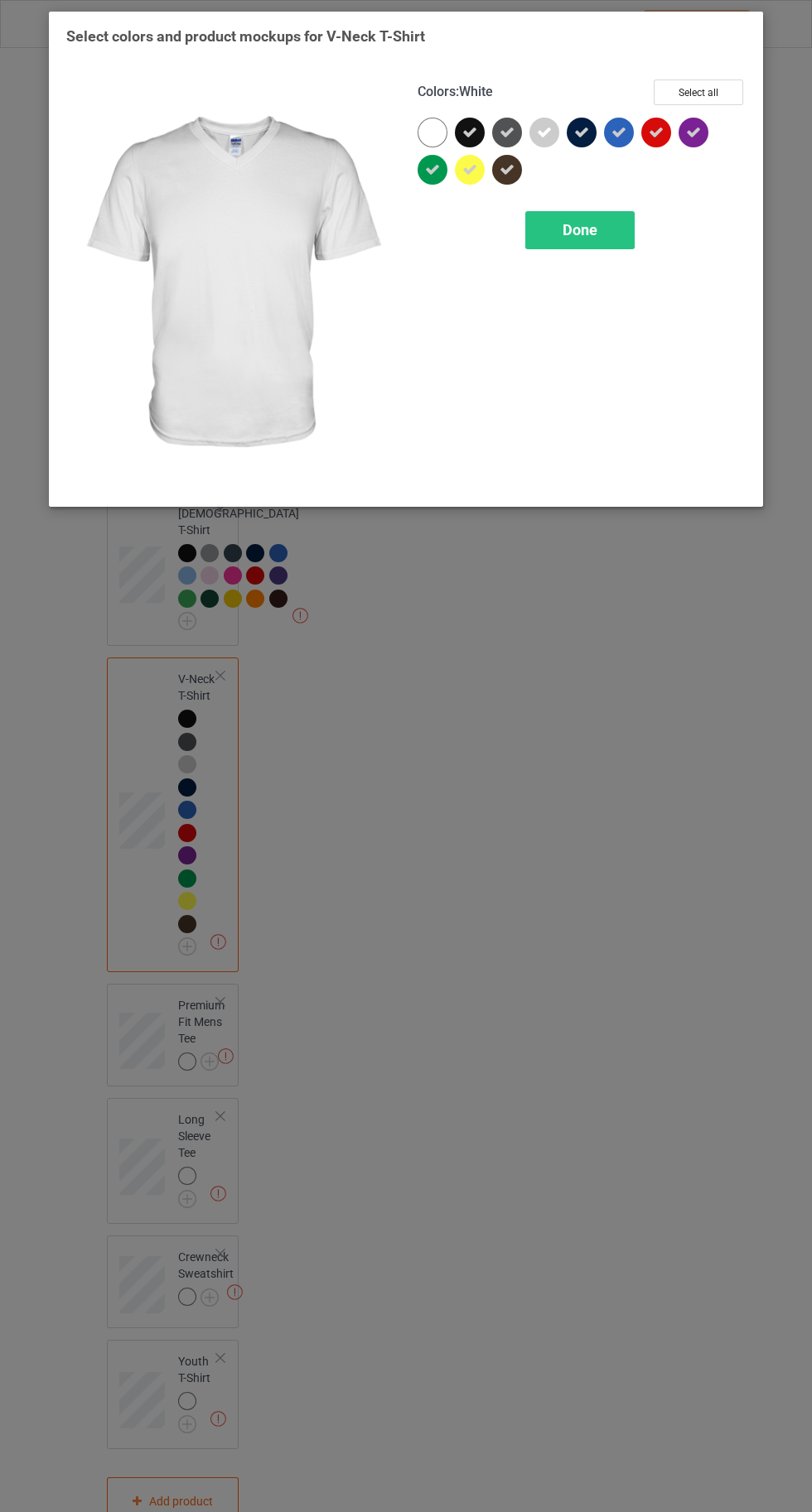
click at [586, 231] on span "Done" at bounding box center [580, 230] width 34 height 18
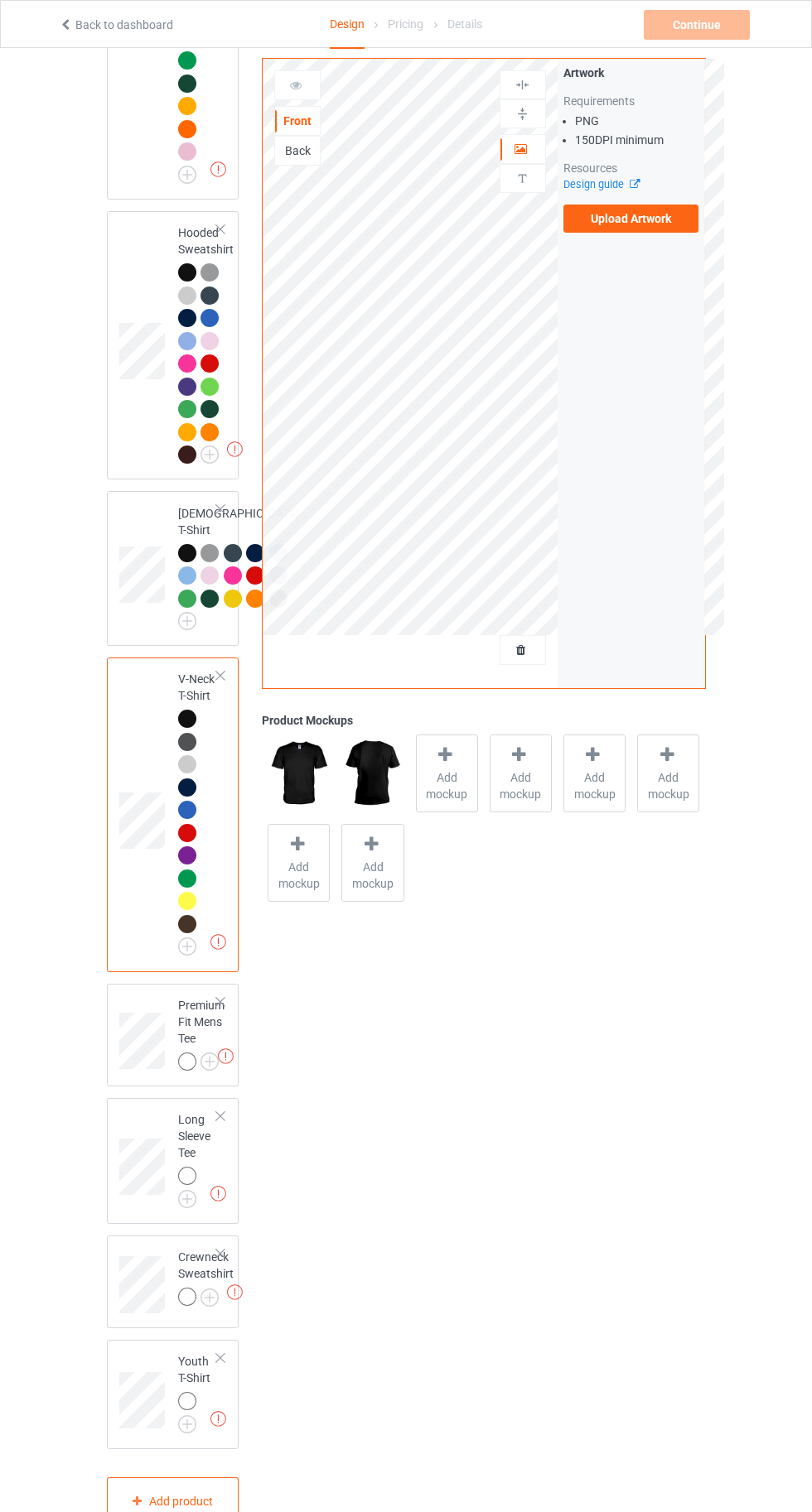
scroll to position [686, 0]
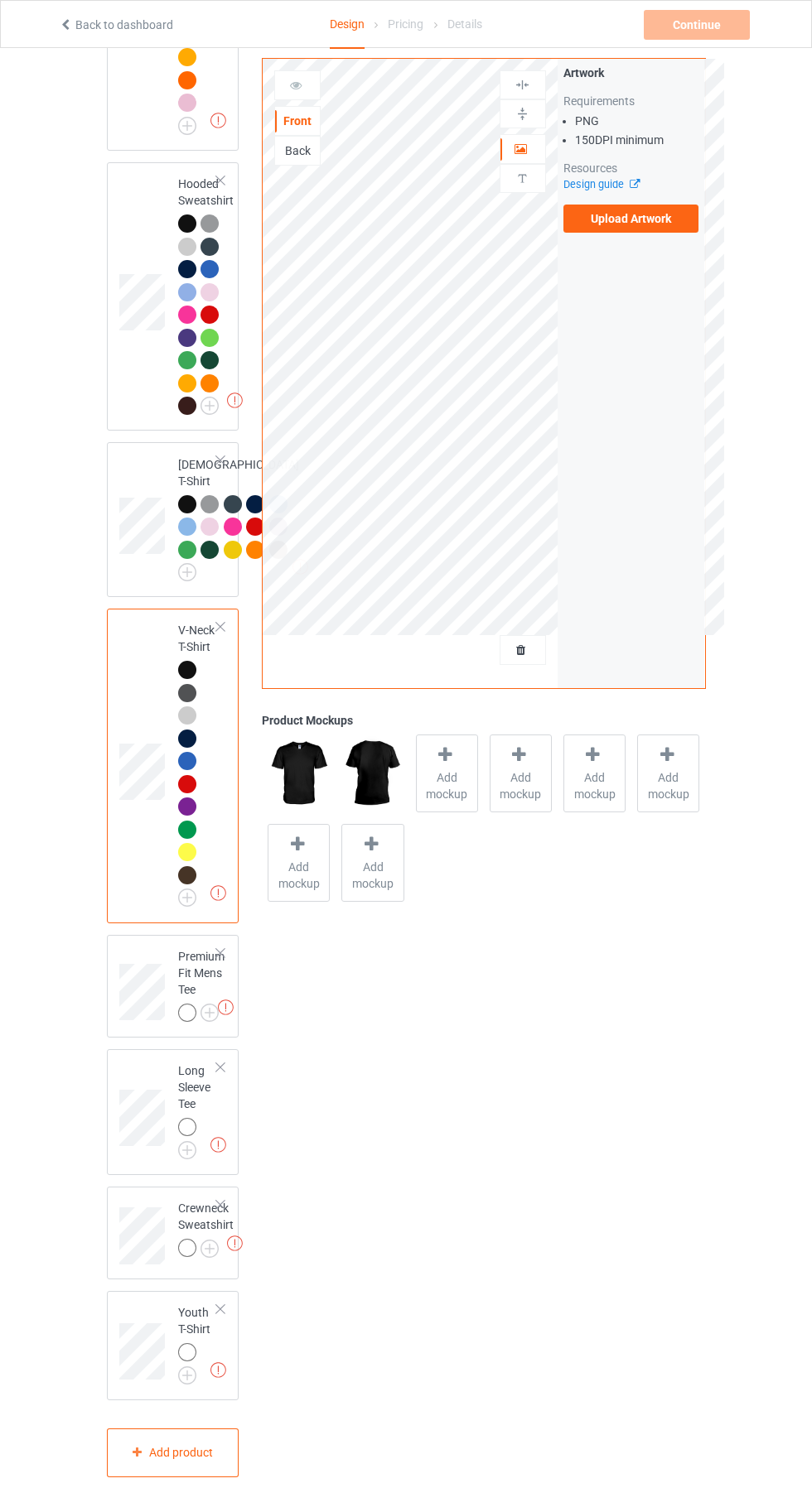
click at [0, 0] on img at bounding box center [0, 0] width 0 height 0
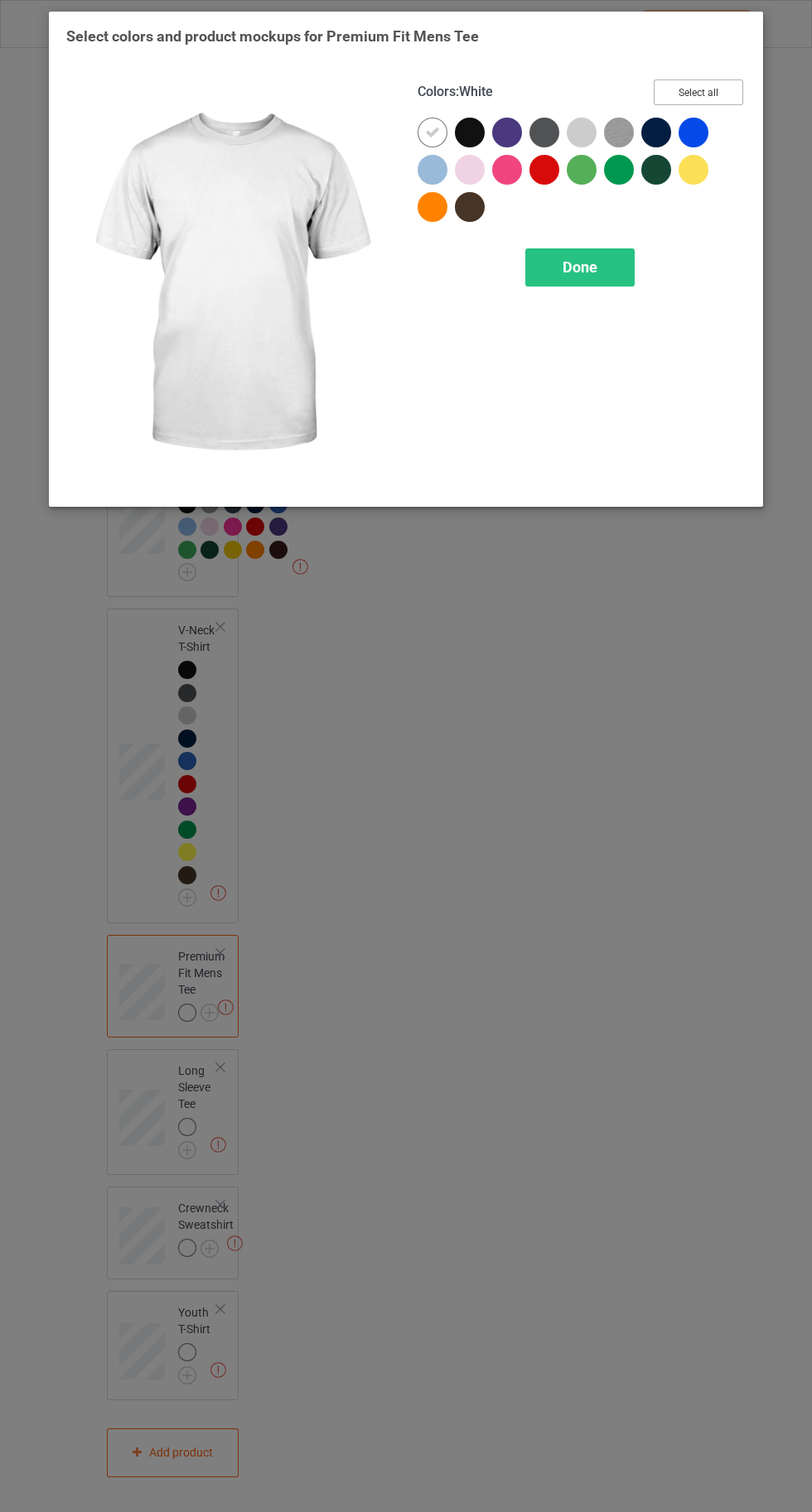
click at [697, 92] on button "Select all" at bounding box center [698, 92] width 89 height 26
click at [432, 130] on icon at bounding box center [432, 132] width 15 height 15
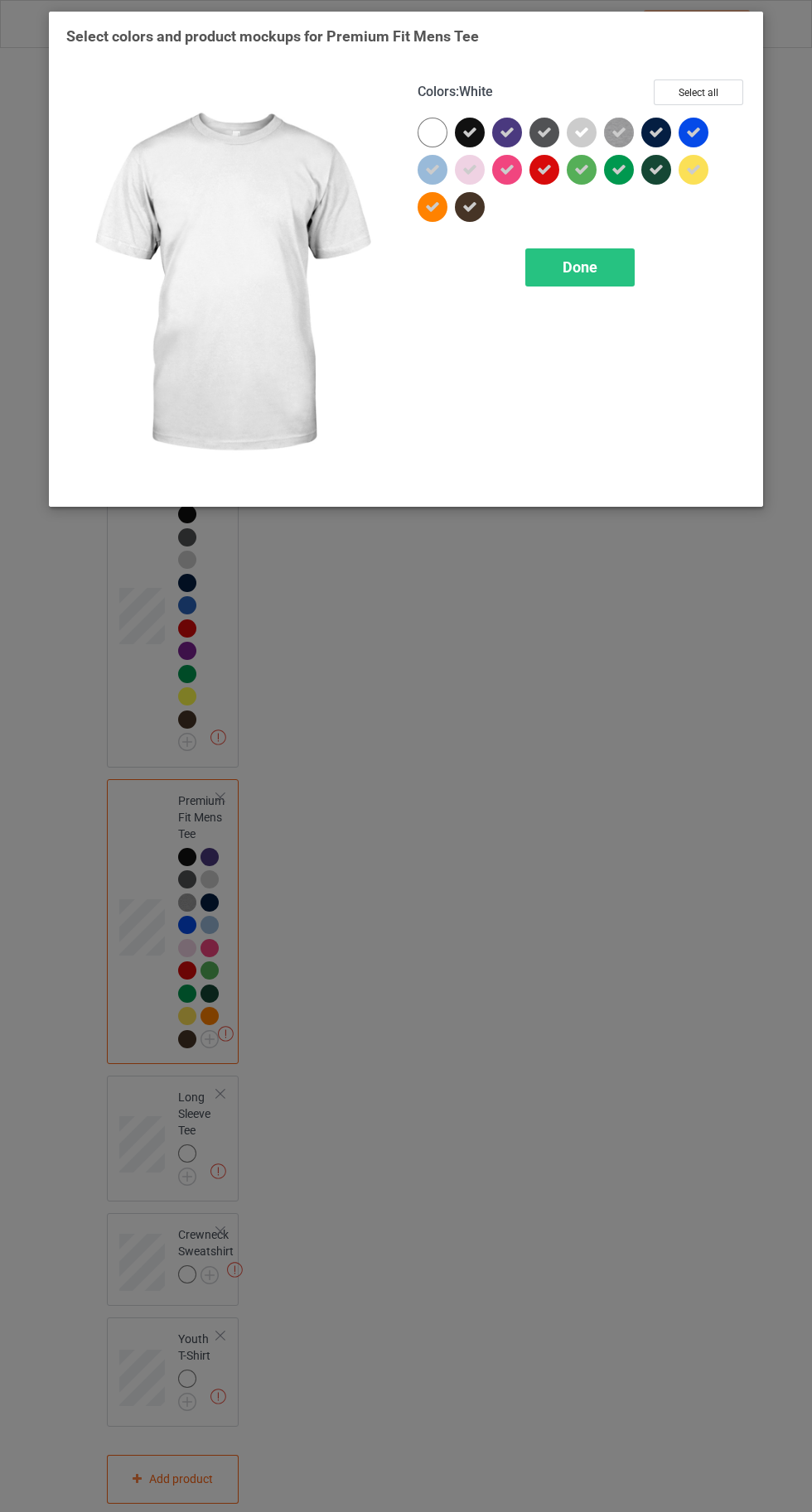
click at [603, 276] on div "Done" at bounding box center [580, 267] width 110 height 38
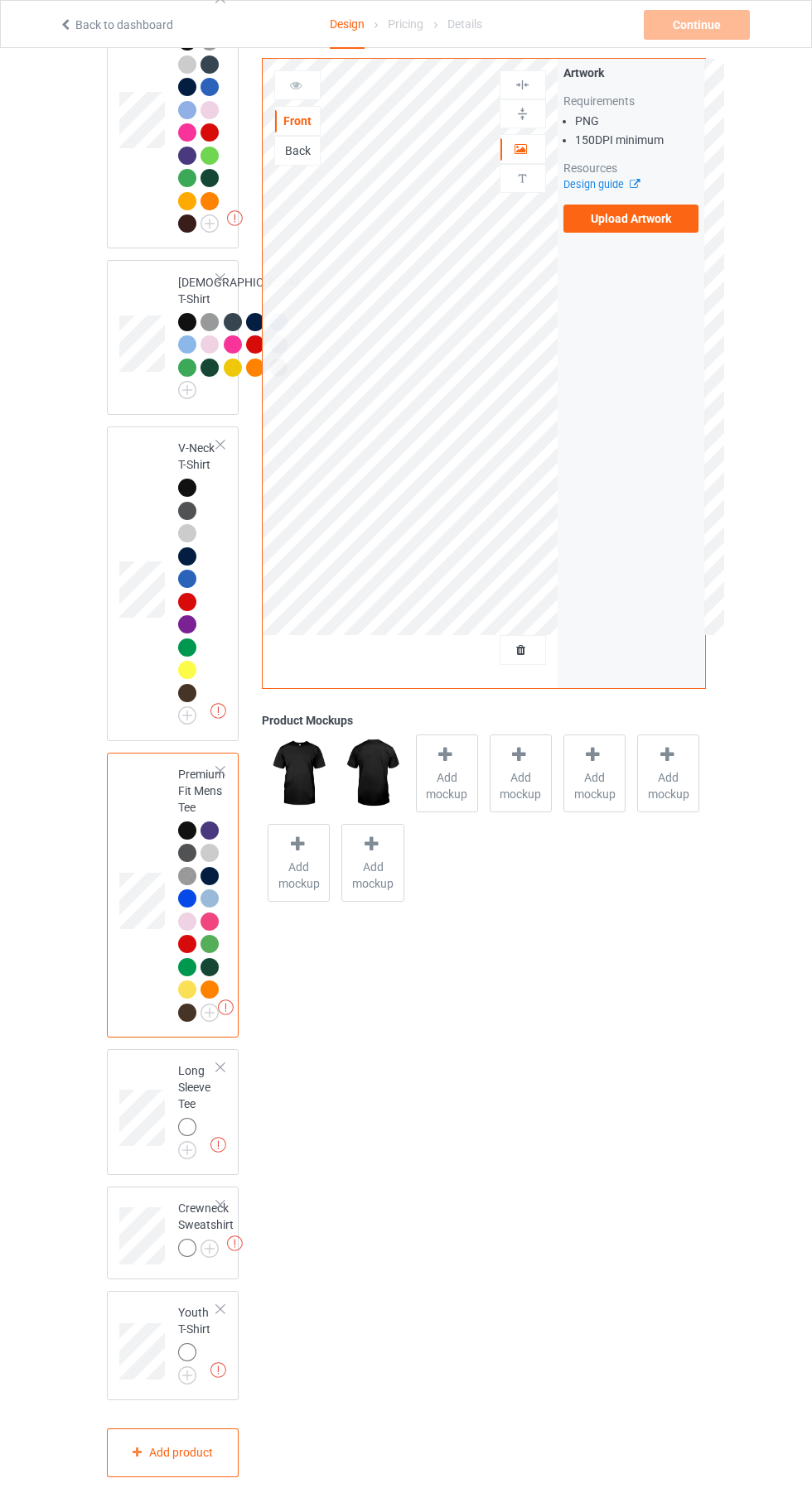
click at [0, 0] on img at bounding box center [0, 0] width 0 height 0
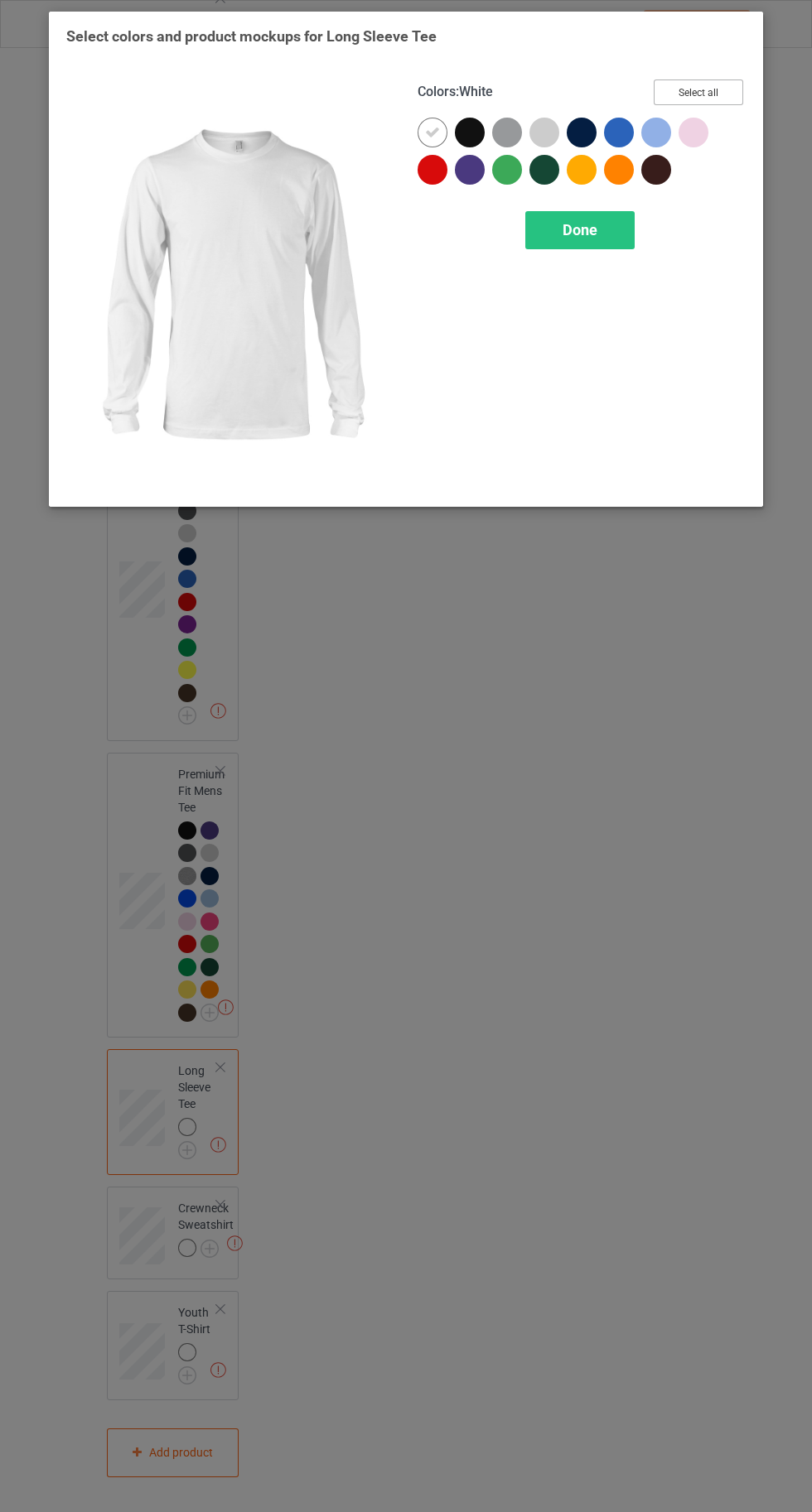
click at [699, 87] on button "Select all" at bounding box center [698, 92] width 89 height 26
click at [421, 132] on div at bounding box center [433, 132] width 30 height 30
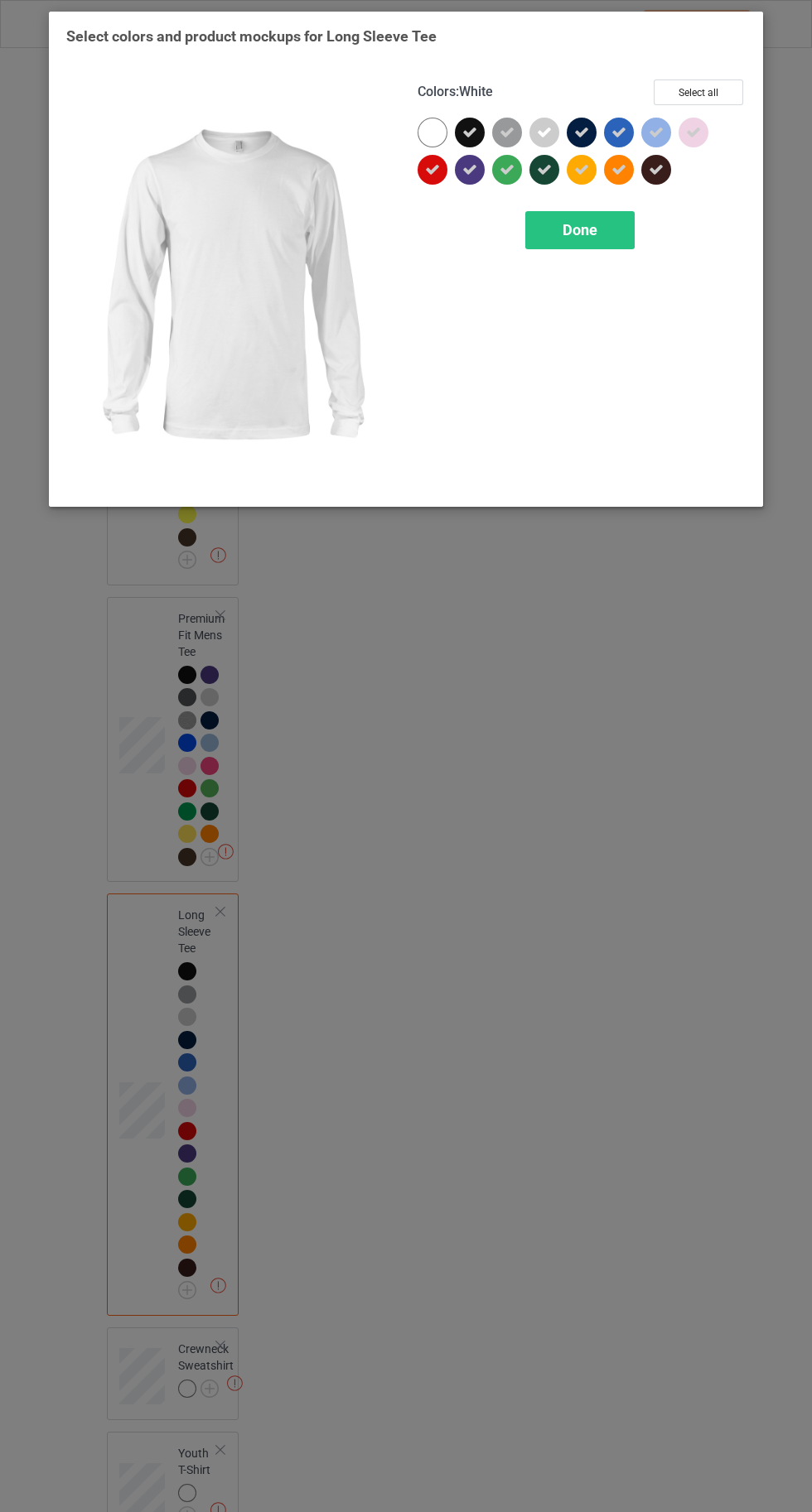
click at [585, 235] on span "Done" at bounding box center [580, 230] width 34 height 18
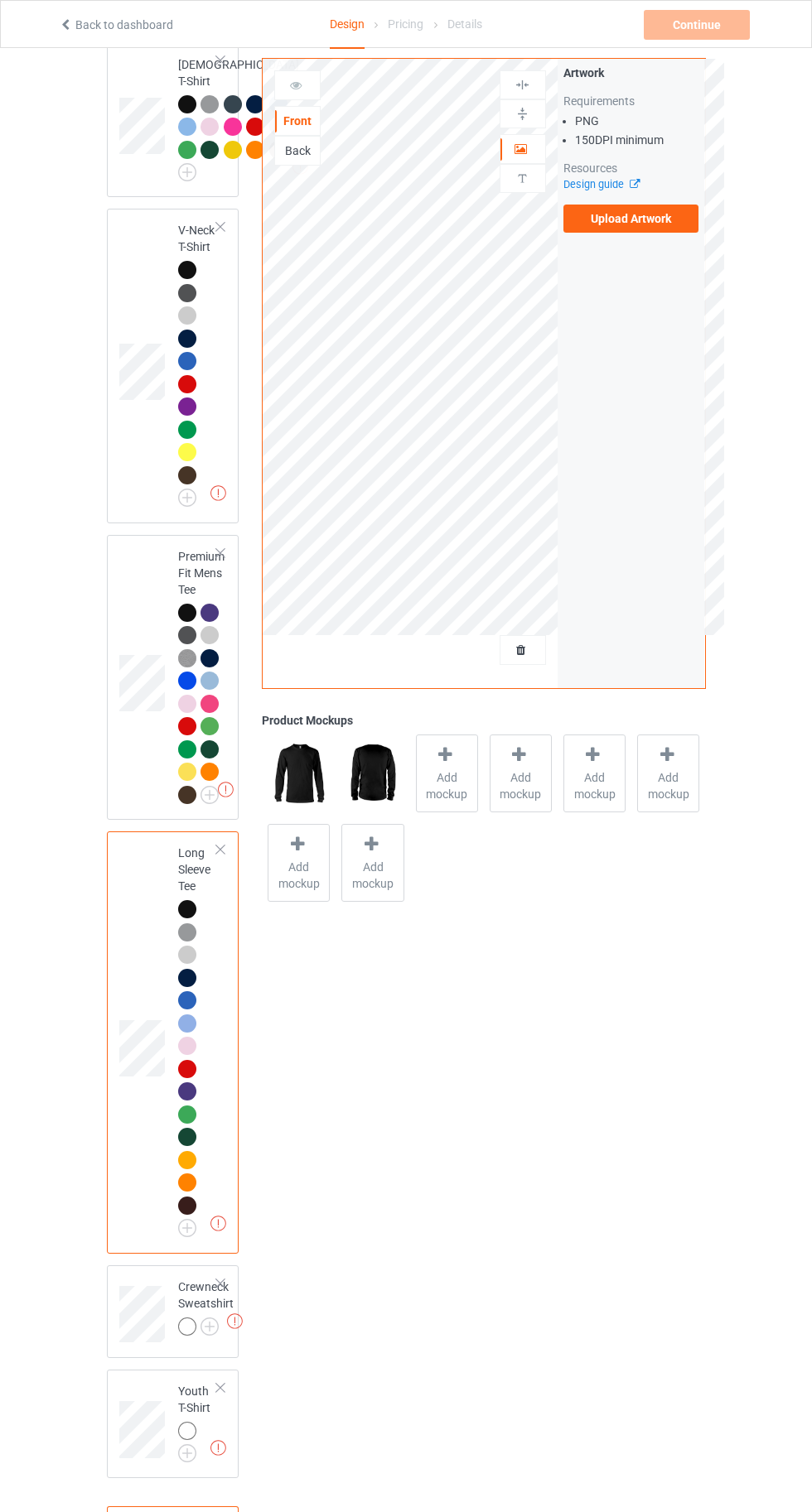
scroll to position [1165, 0]
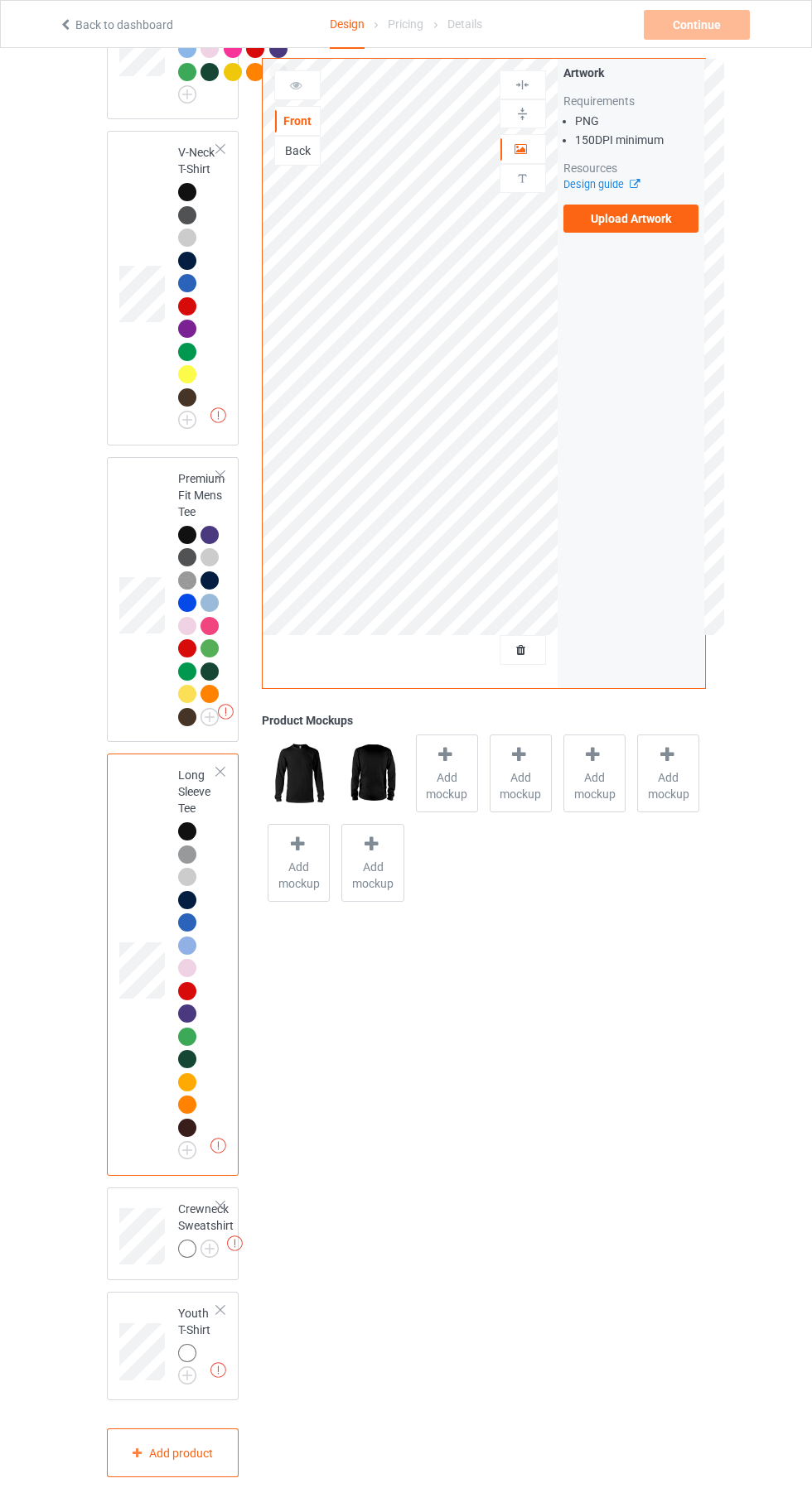
click at [0, 0] on img at bounding box center [0, 0] width 0 height 0
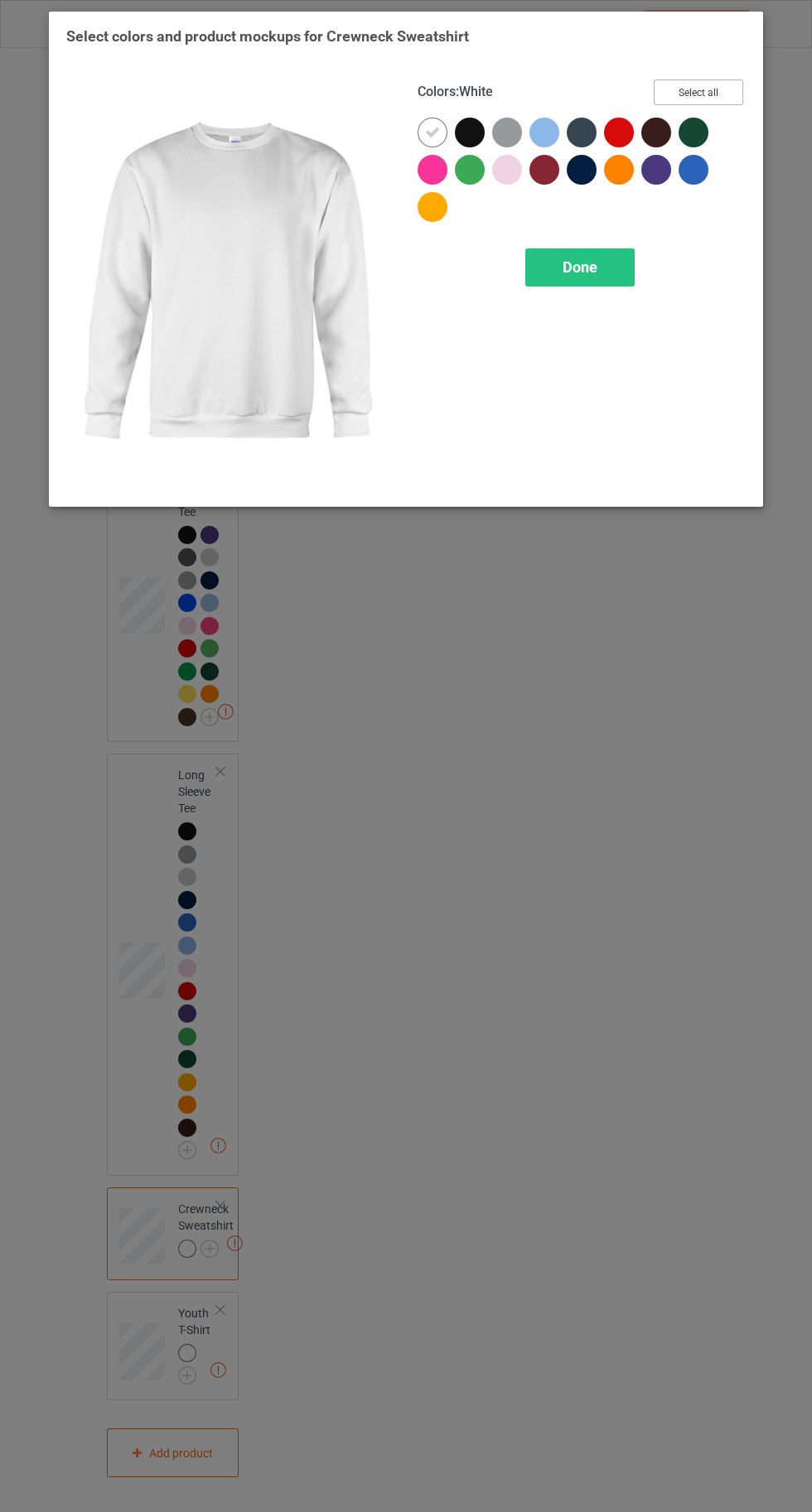
click at [698, 92] on button "Select all" at bounding box center [698, 92] width 89 height 26
click at [424, 131] on div at bounding box center [433, 132] width 30 height 30
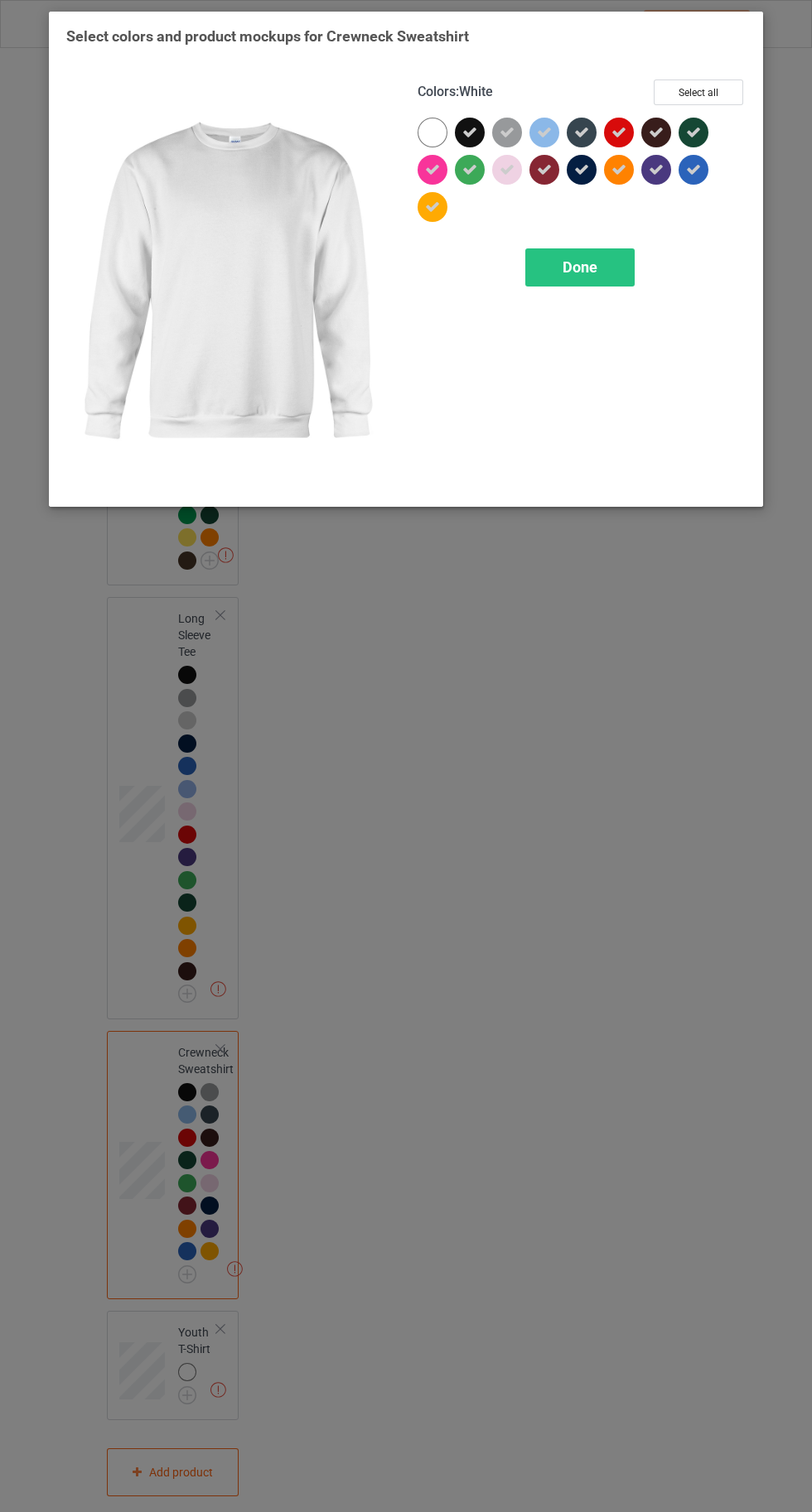
click at [587, 278] on div "Done" at bounding box center [580, 267] width 110 height 38
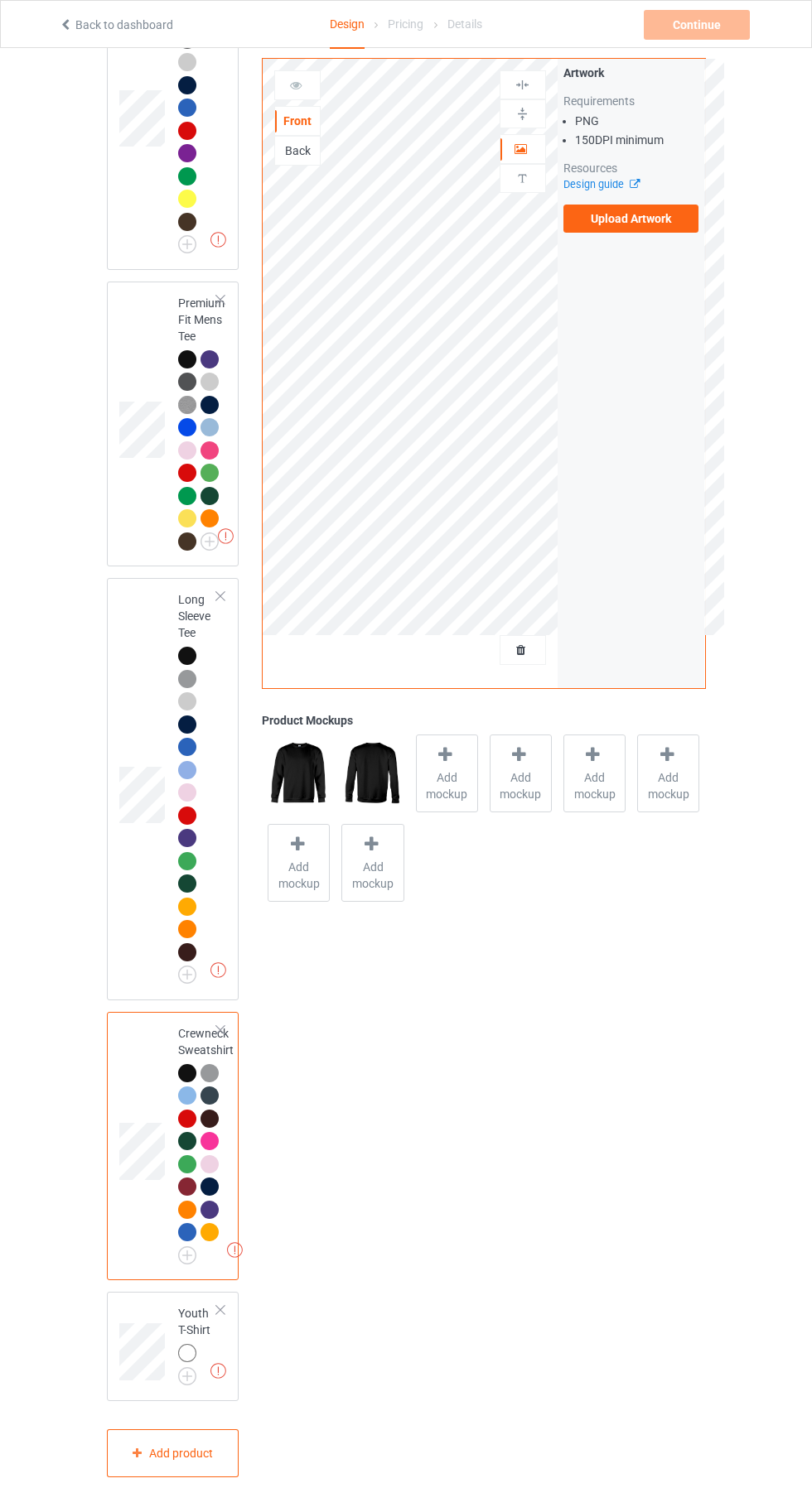
scroll to position [1341, 0]
click at [0, 0] on img at bounding box center [0, 0] width 0 height 0
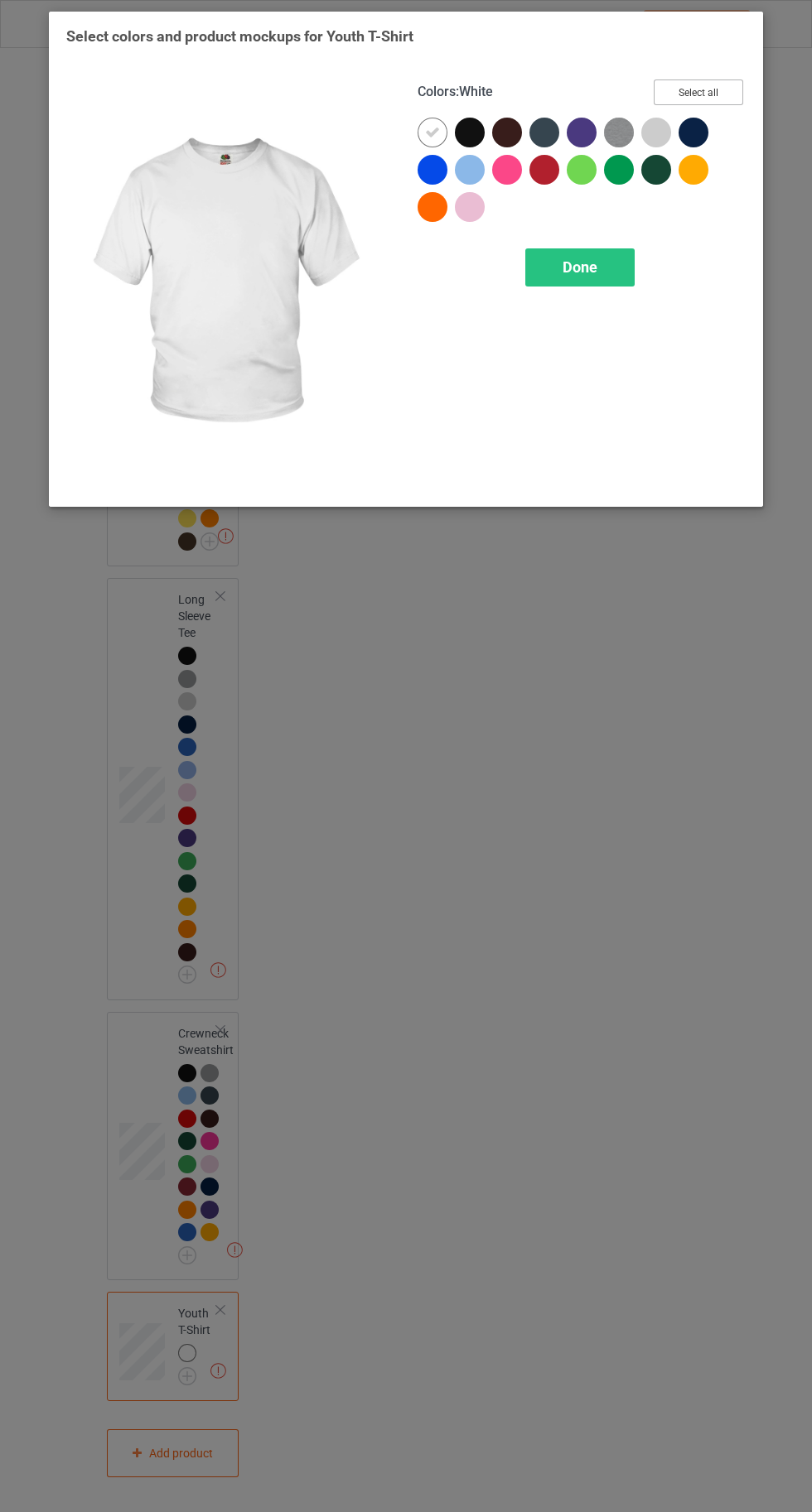
click at [694, 85] on button "Select all" at bounding box center [698, 92] width 89 height 26
click at [421, 133] on div at bounding box center [433, 132] width 30 height 30
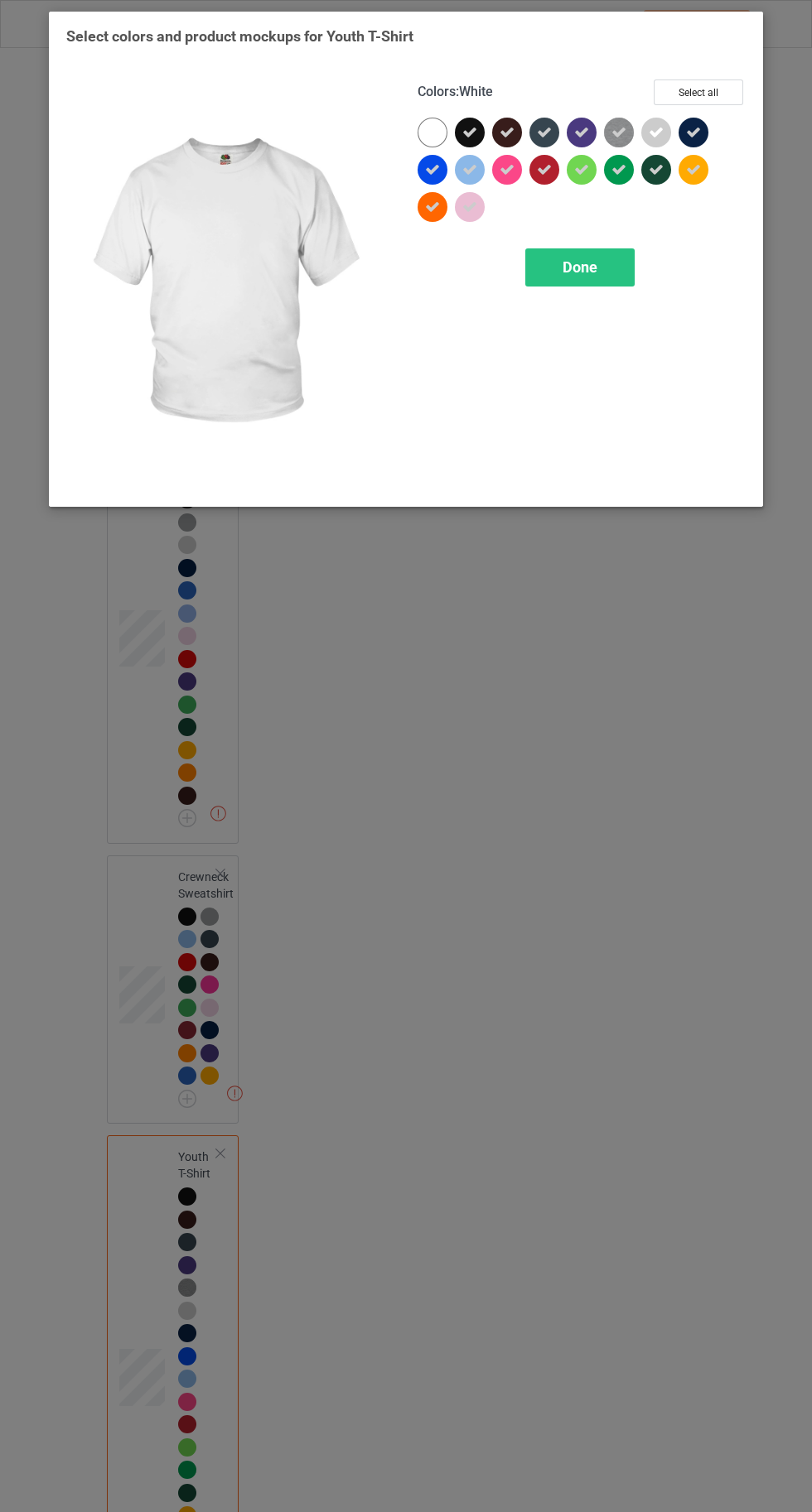
click at [587, 278] on div "Done" at bounding box center [580, 267] width 110 height 38
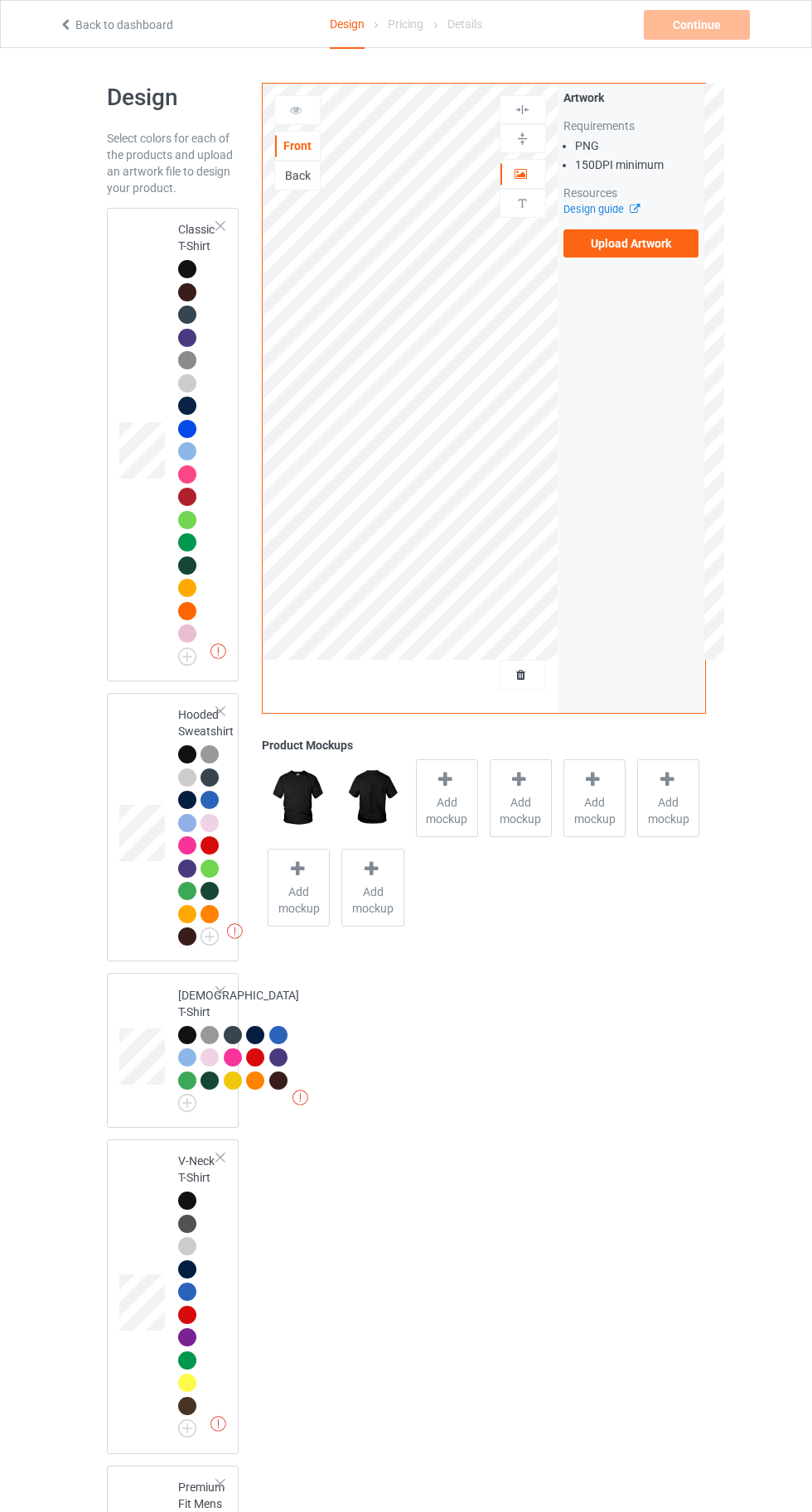
click at [178, 271] on div at bounding box center [187, 268] width 19 height 19
click at [452, 796] on span "Add mockup" at bounding box center [447, 811] width 60 height 34
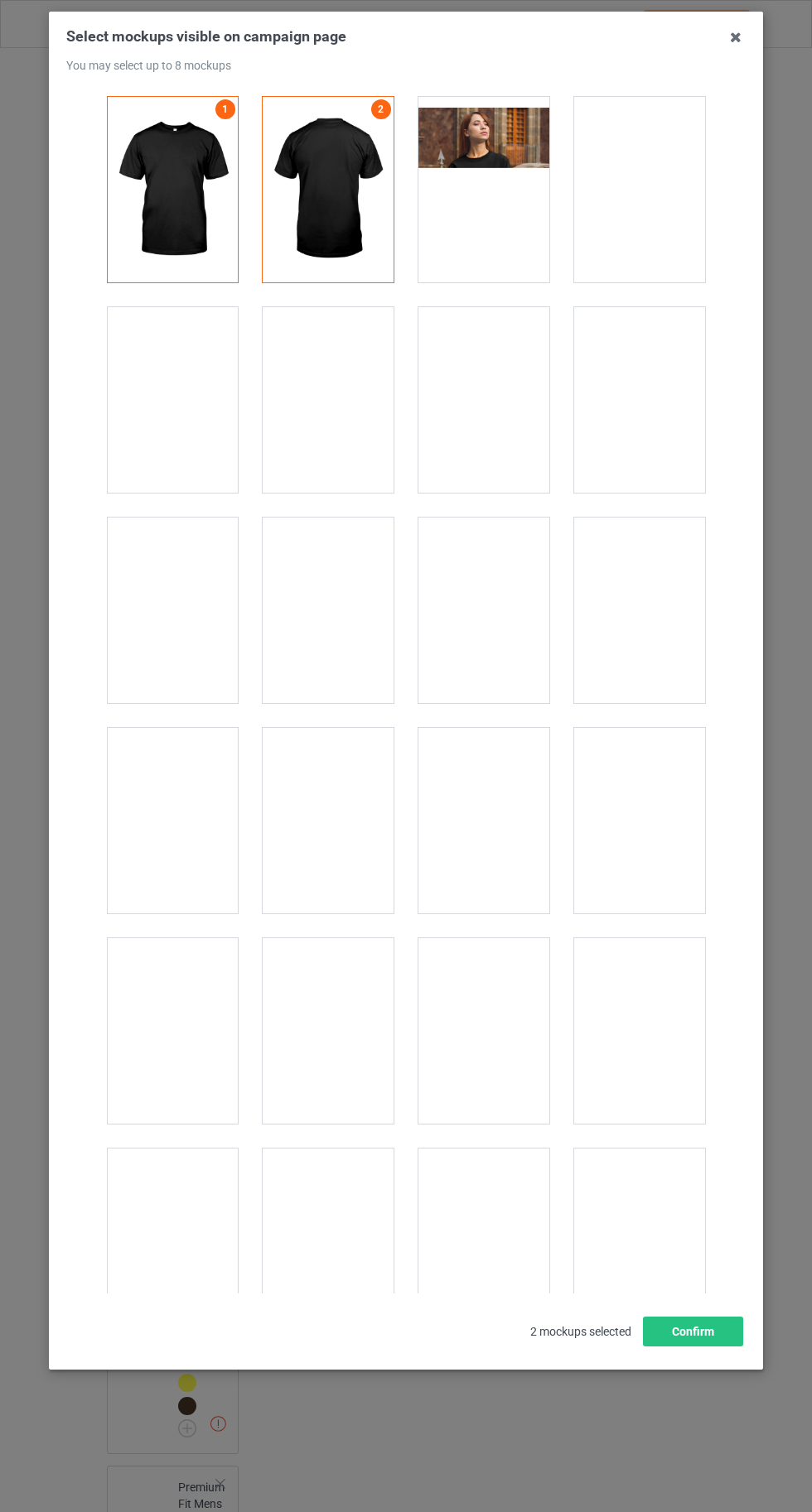
scroll to position [22835, 0]
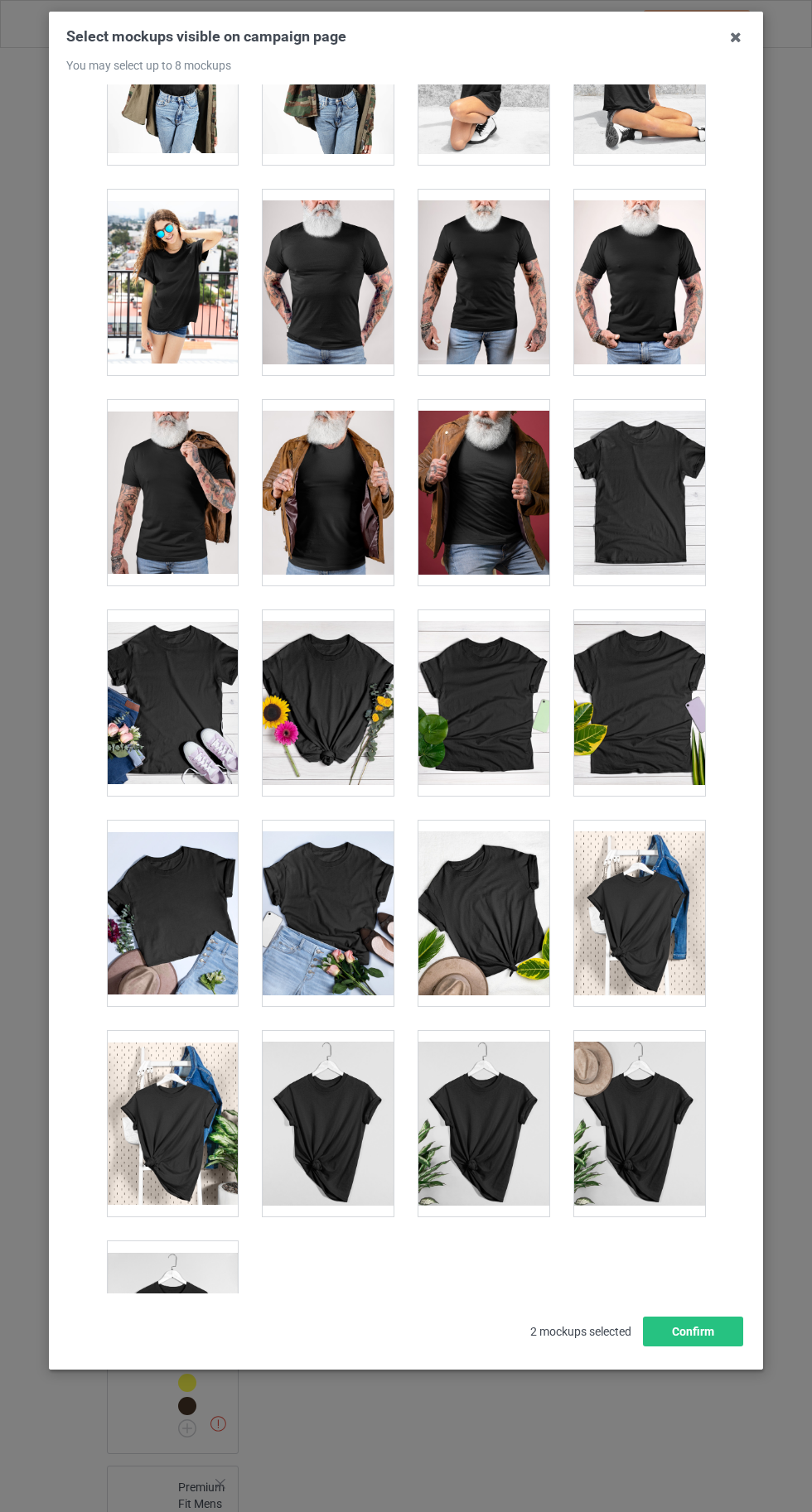
click at [186, 1309] on div at bounding box center [172, 1334] width 131 height 185
click at [724, 1347] on button "Confirm" at bounding box center [693, 1332] width 100 height 30
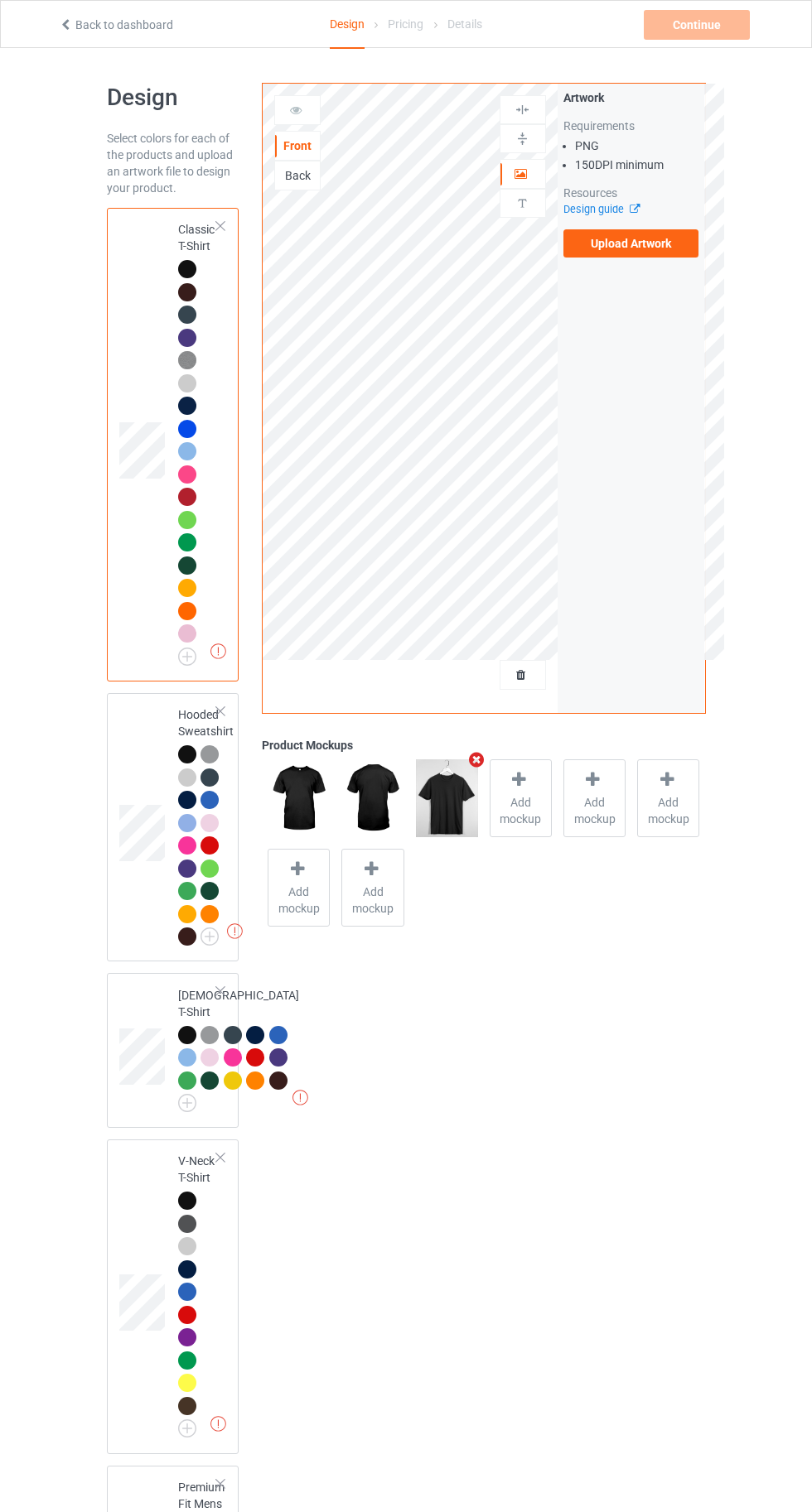
click at [634, 244] on label "Upload Artwork" at bounding box center [632, 244] width 136 height 28
click at [0, 0] on input "Upload Artwork" at bounding box center [0, 0] width 0 height 0
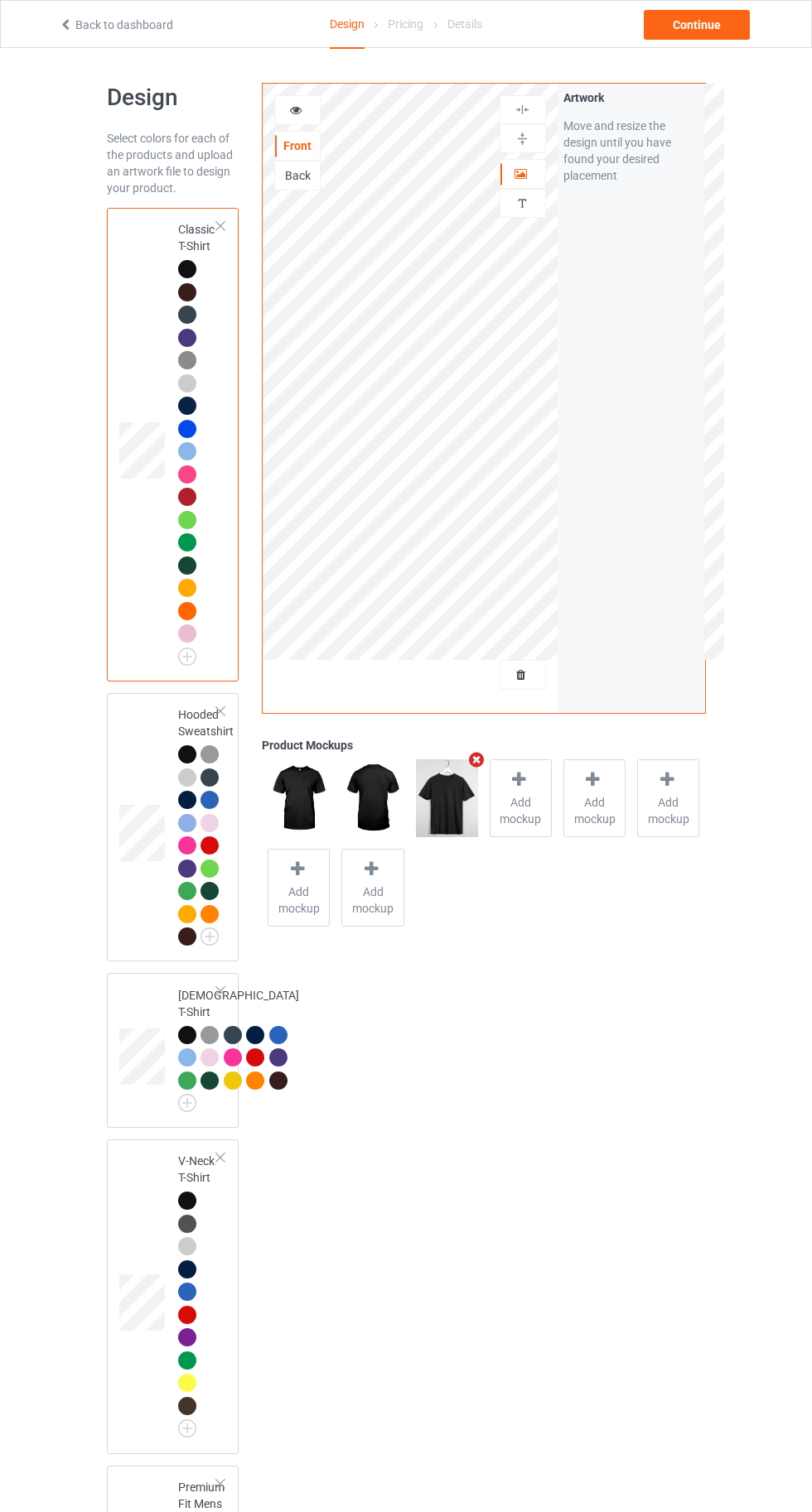
click at [184, 751] on div at bounding box center [187, 754] width 19 height 19
click at [185, 268] on div at bounding box center [187, 268] width 19 height 19
click at [300, 112] on icon at bounding box center [296, 107] width 14 height 11
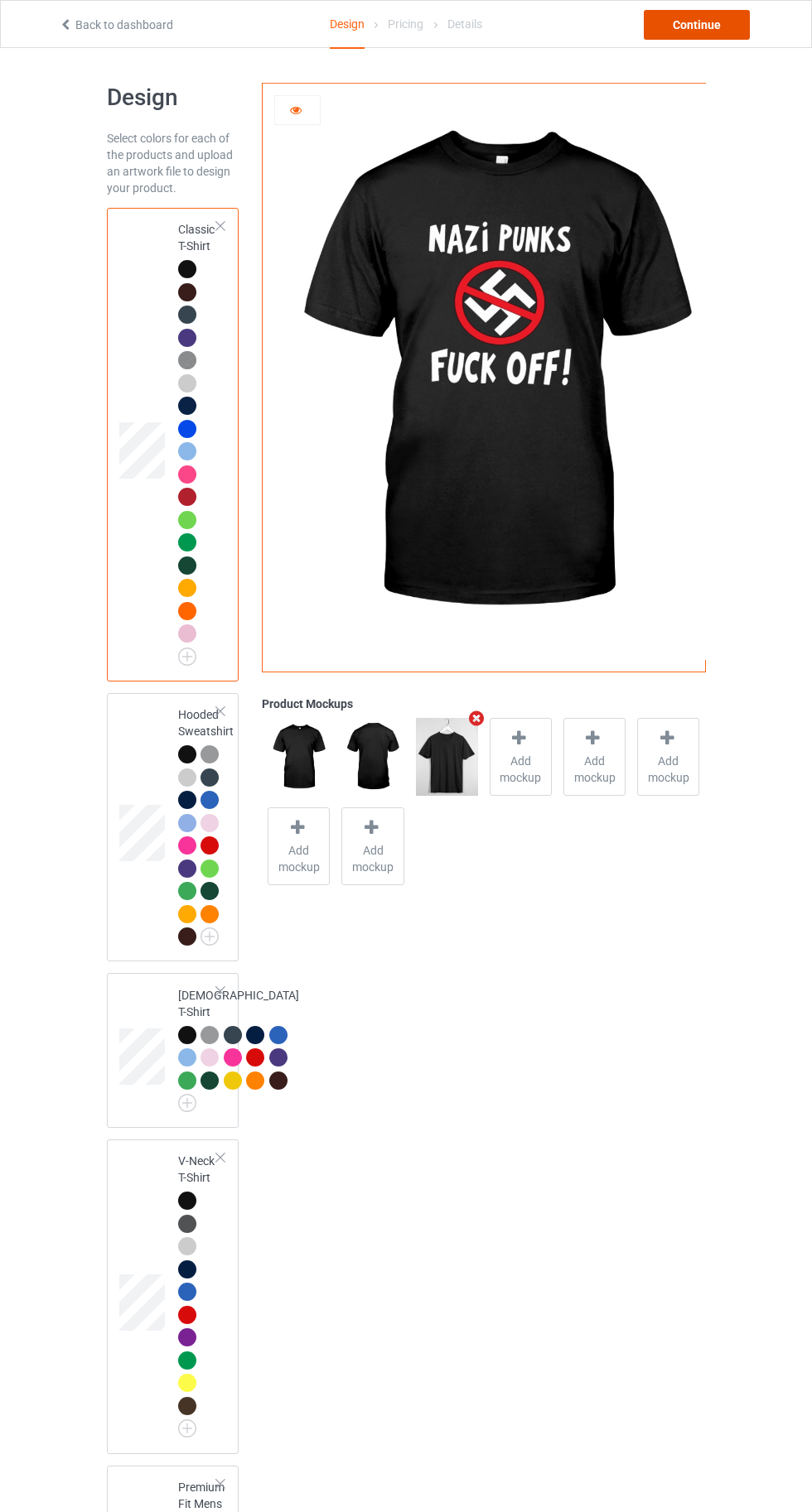
click at [703, 24] on div "Continue" at bounding box center [697, 25] width 106 height 30
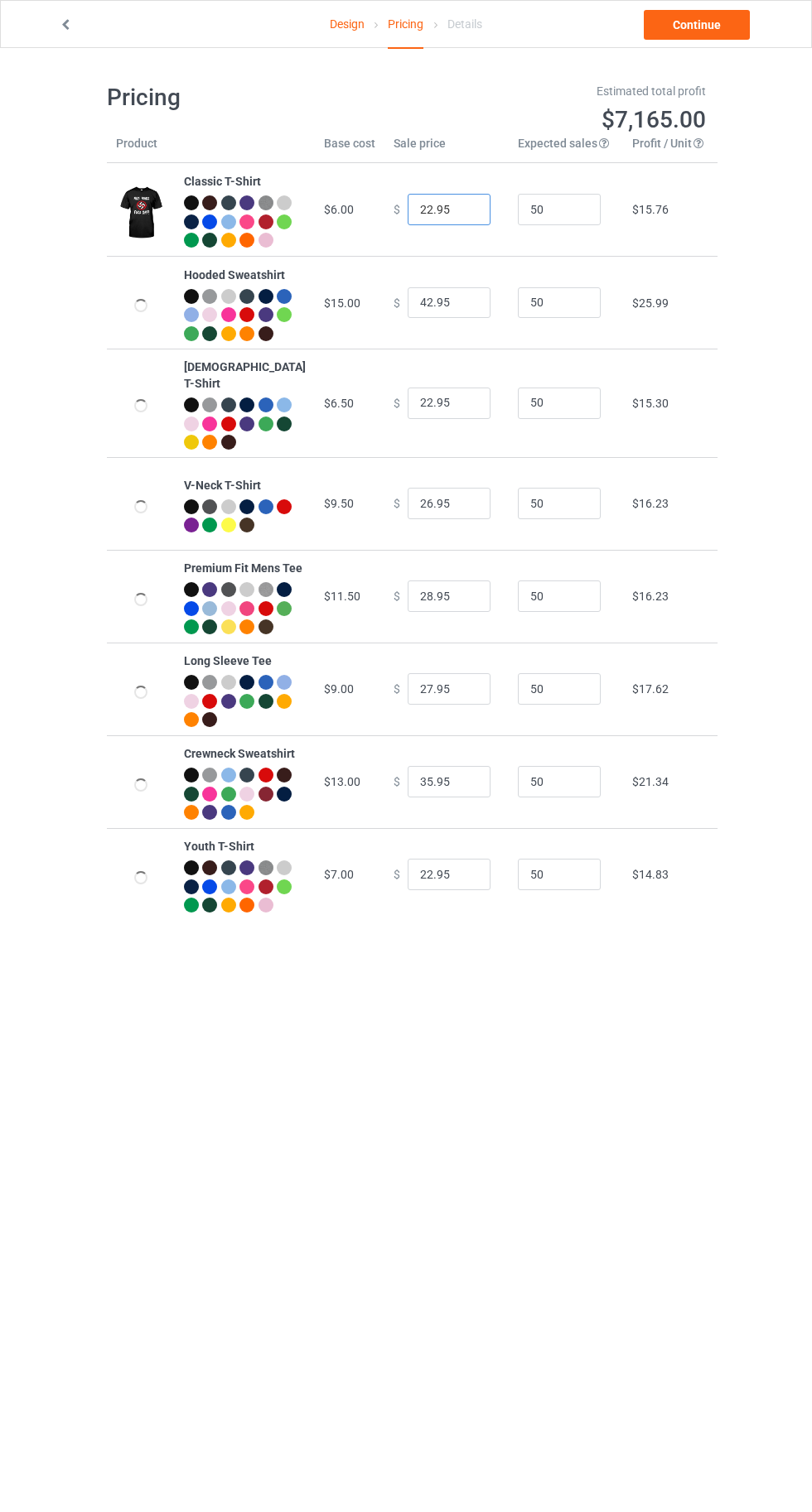
click at [407, 217] on input "22.95" at bounding box center [449, 209] width 83 height 32
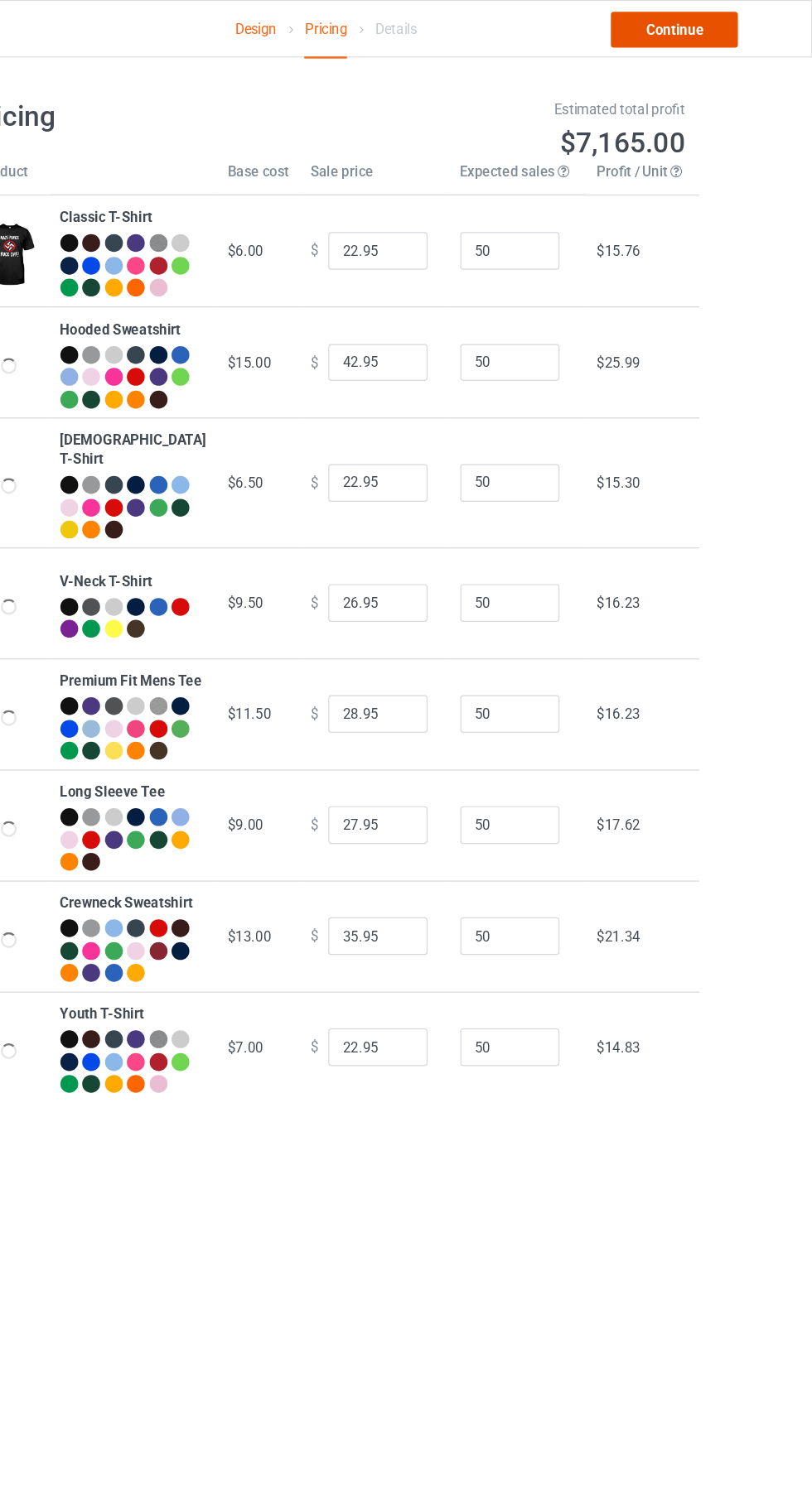
click at [698, 26] on link "Continue" at bounding box center [697, 25] width 106 height 30
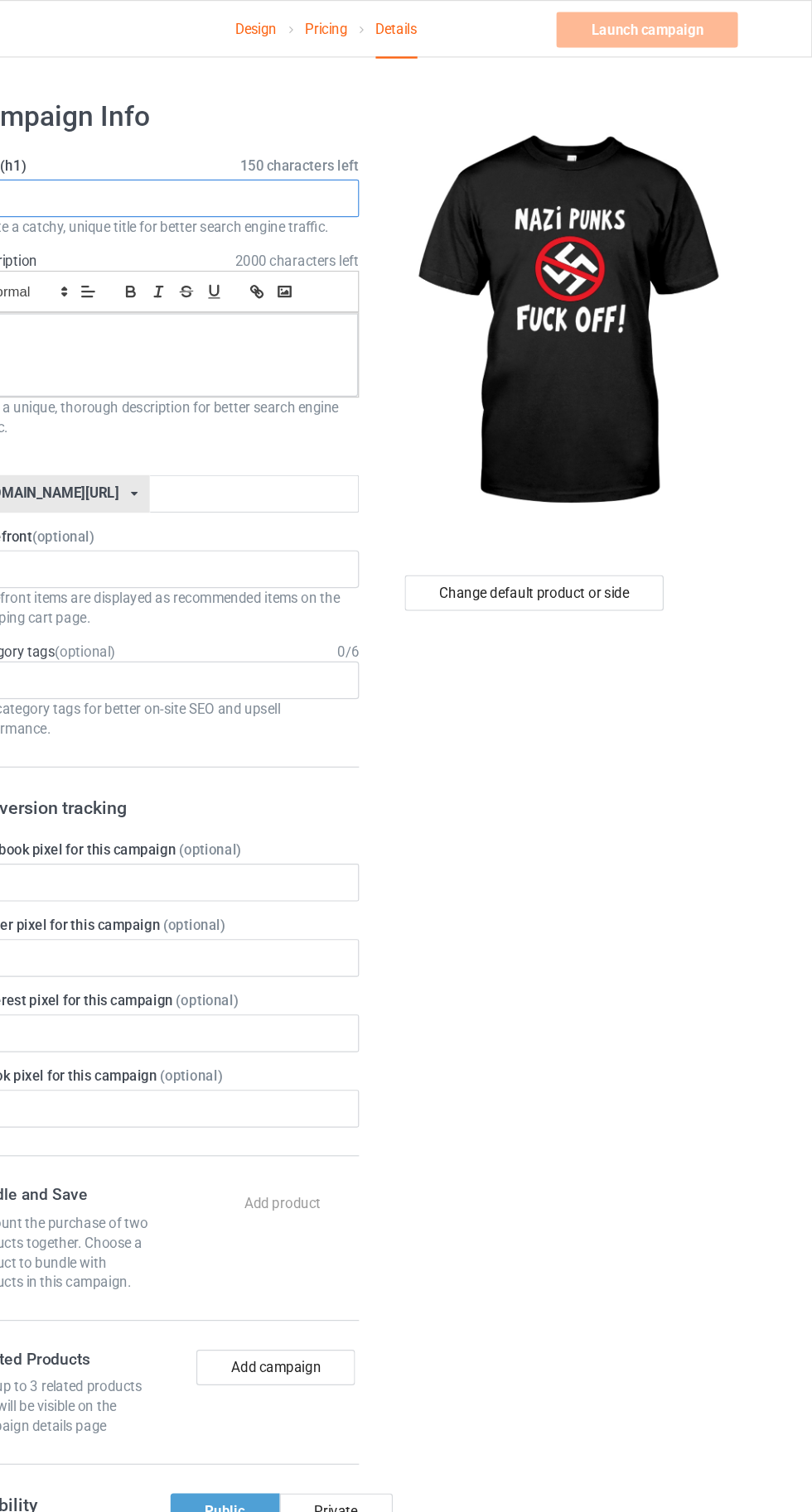
click at [273, 166] on input "text" at bounding box center [269, 166] width 326 height 32
click at [220, 166] on input "text" at bounding box center [269, 166] width 326 height 32
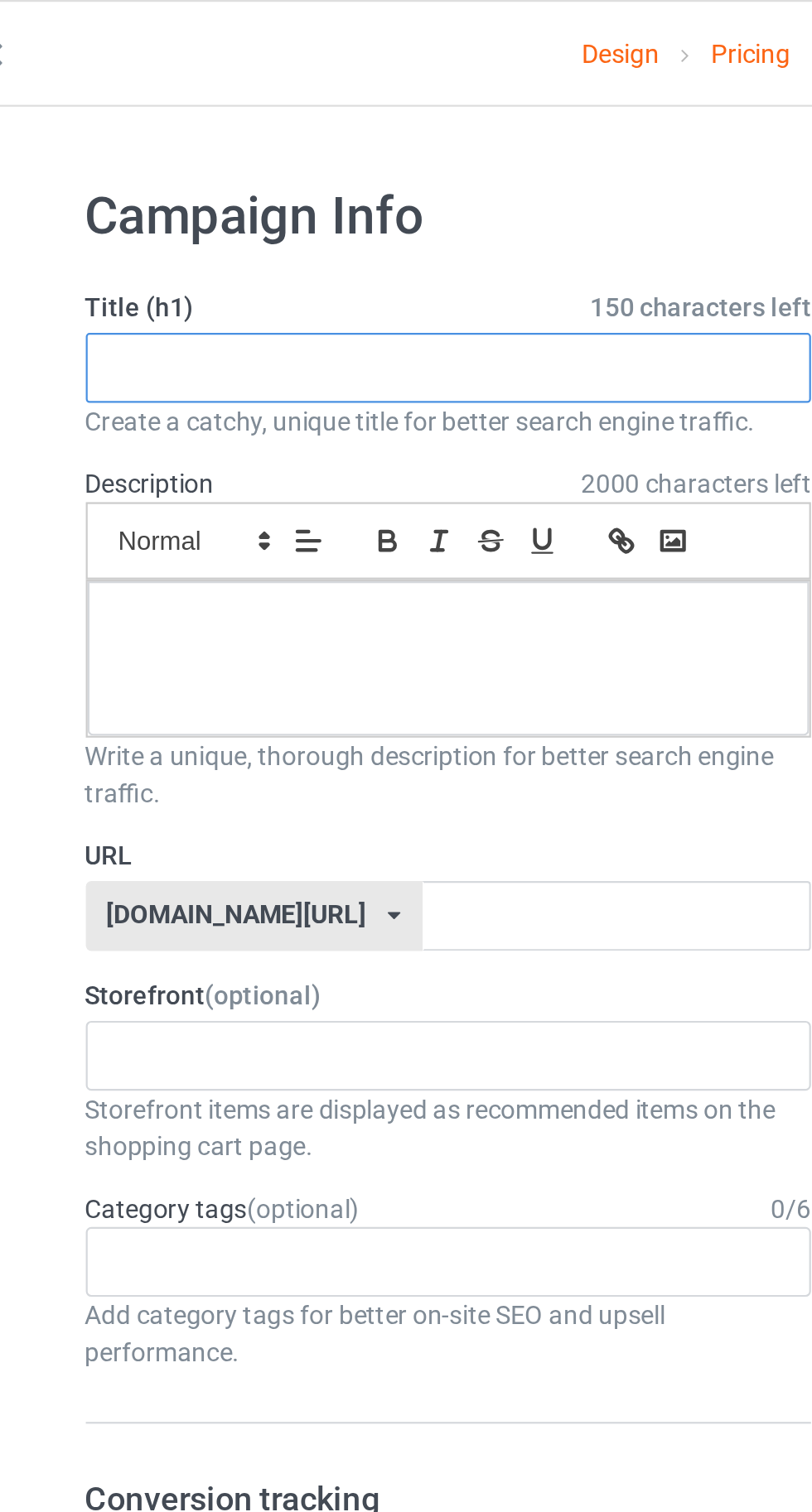
paste input "Dead Kennedys - Nazi Punks Fuck Off! - [GEOGRAPHIC_DATA]"
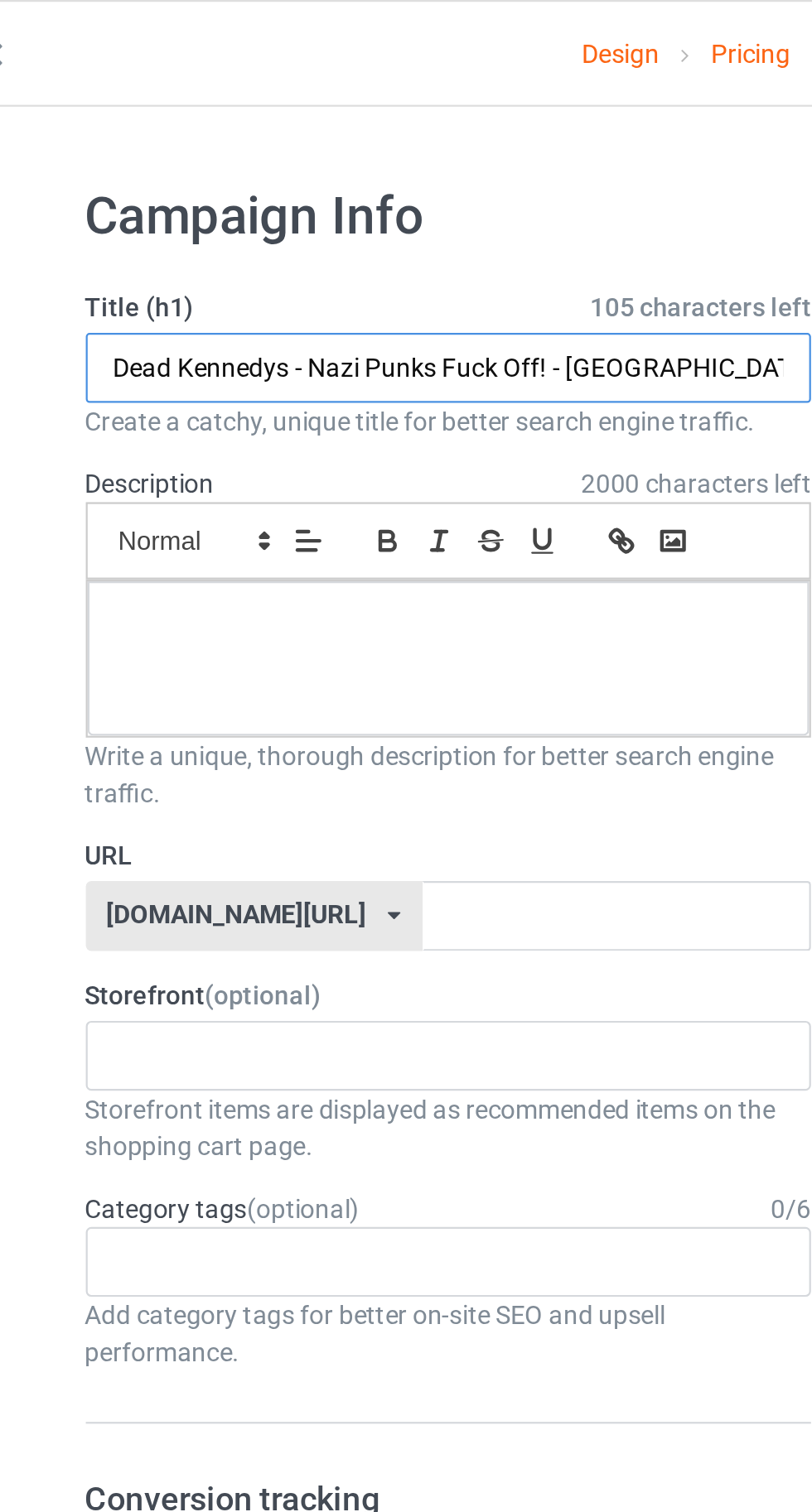
type input "Dead Kennedys - Nazi Punks Fuck Off! - [GEOGRAPHIC_DATA]"
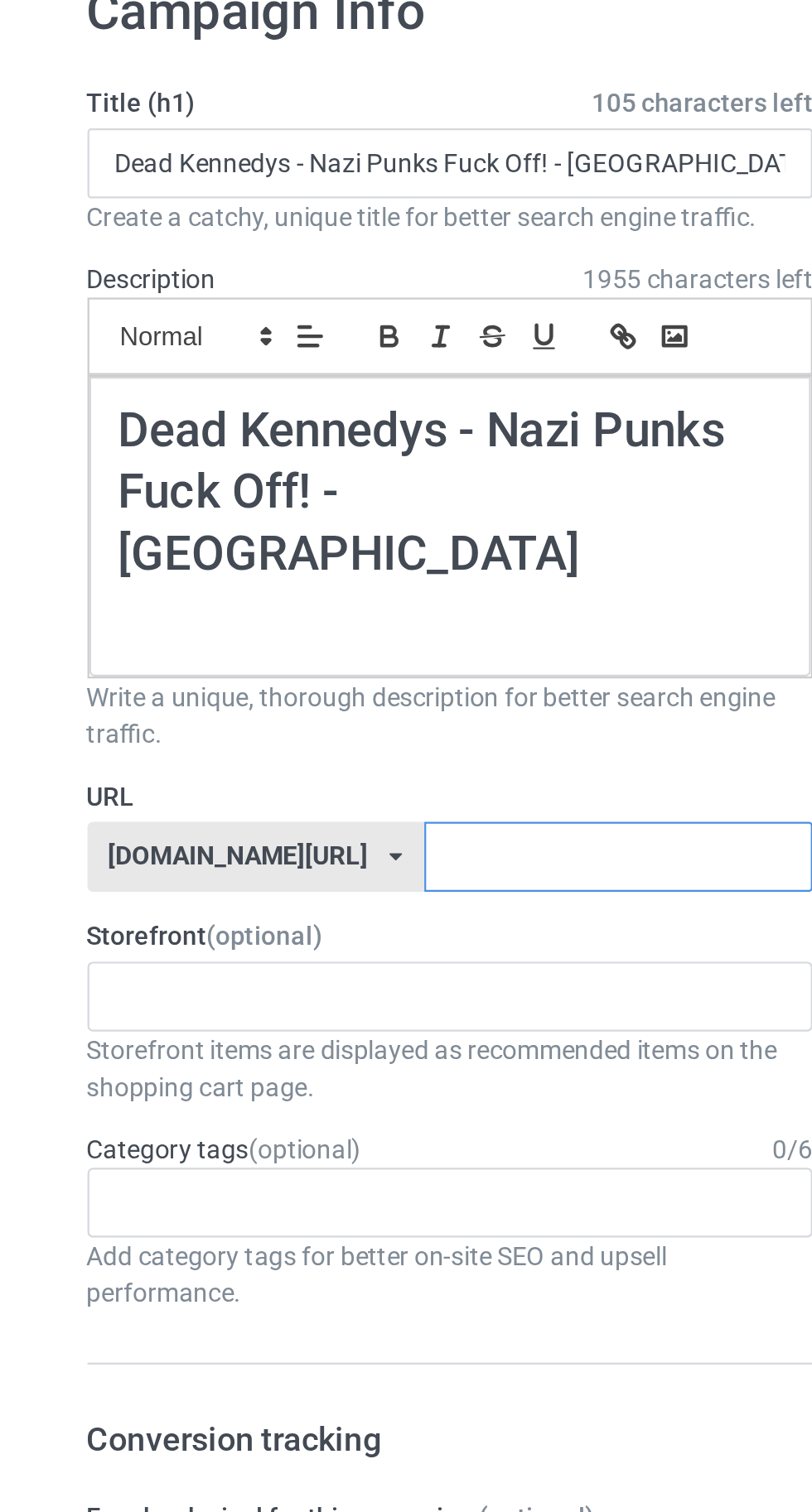
click at [371, 462] on input "text" at bounding box center [346, 478] width 175 height 32
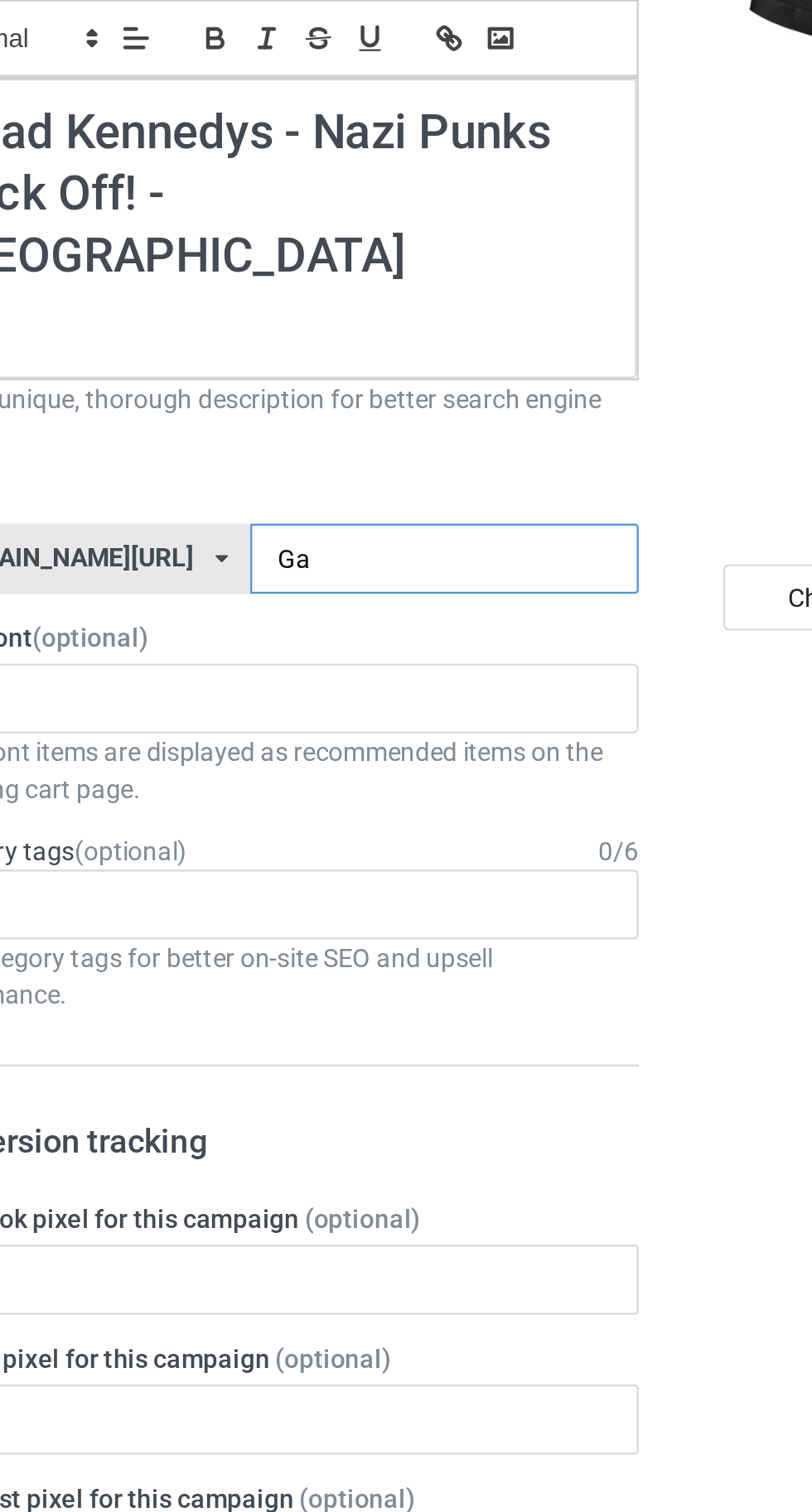
type input "Gah"
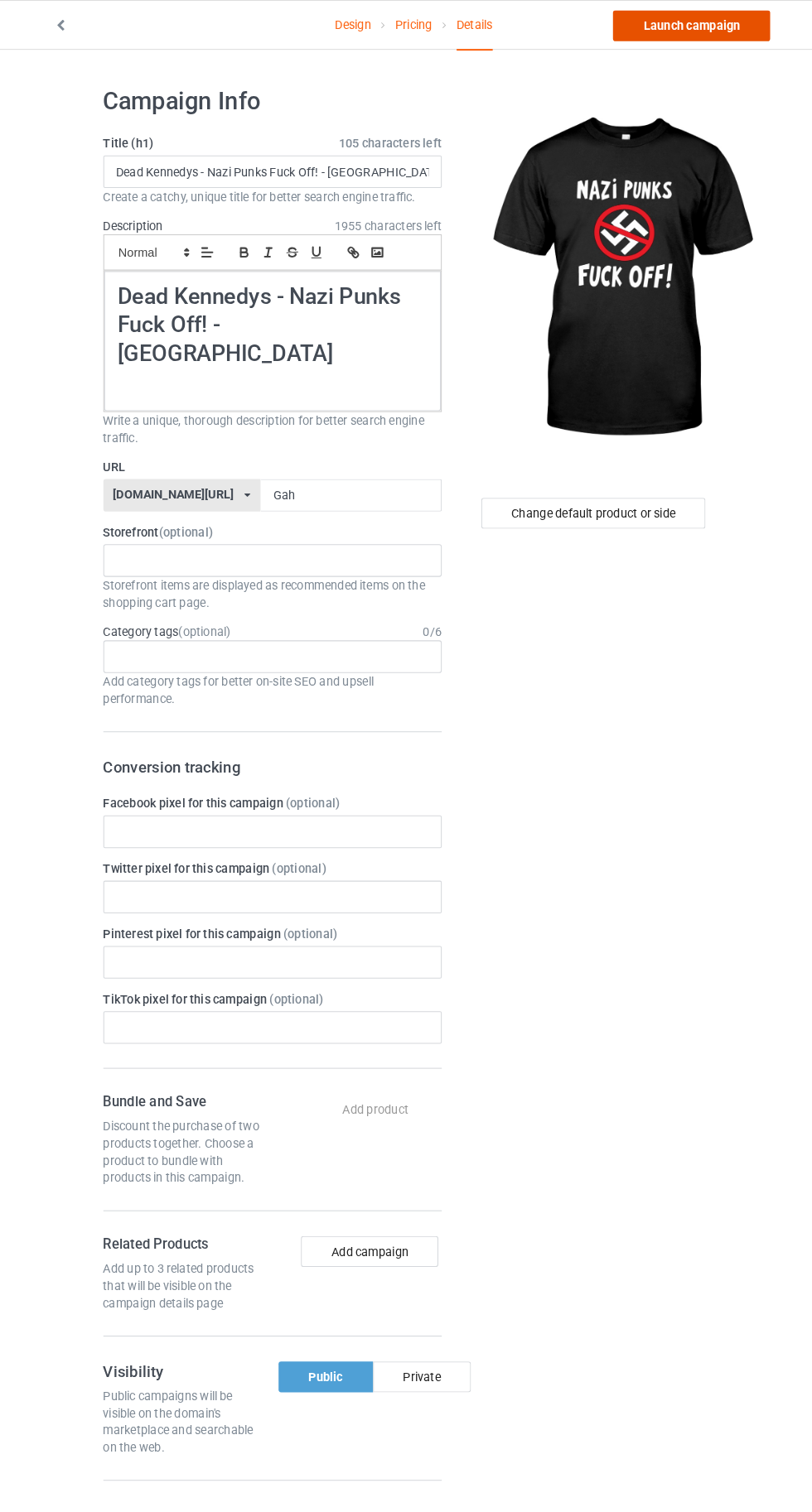
click at [634, 30] on link "Launch campaign" at bounding box center [674, 25] width 152 height 30
